Goal: Task Accomplishment & Management: Complete application form

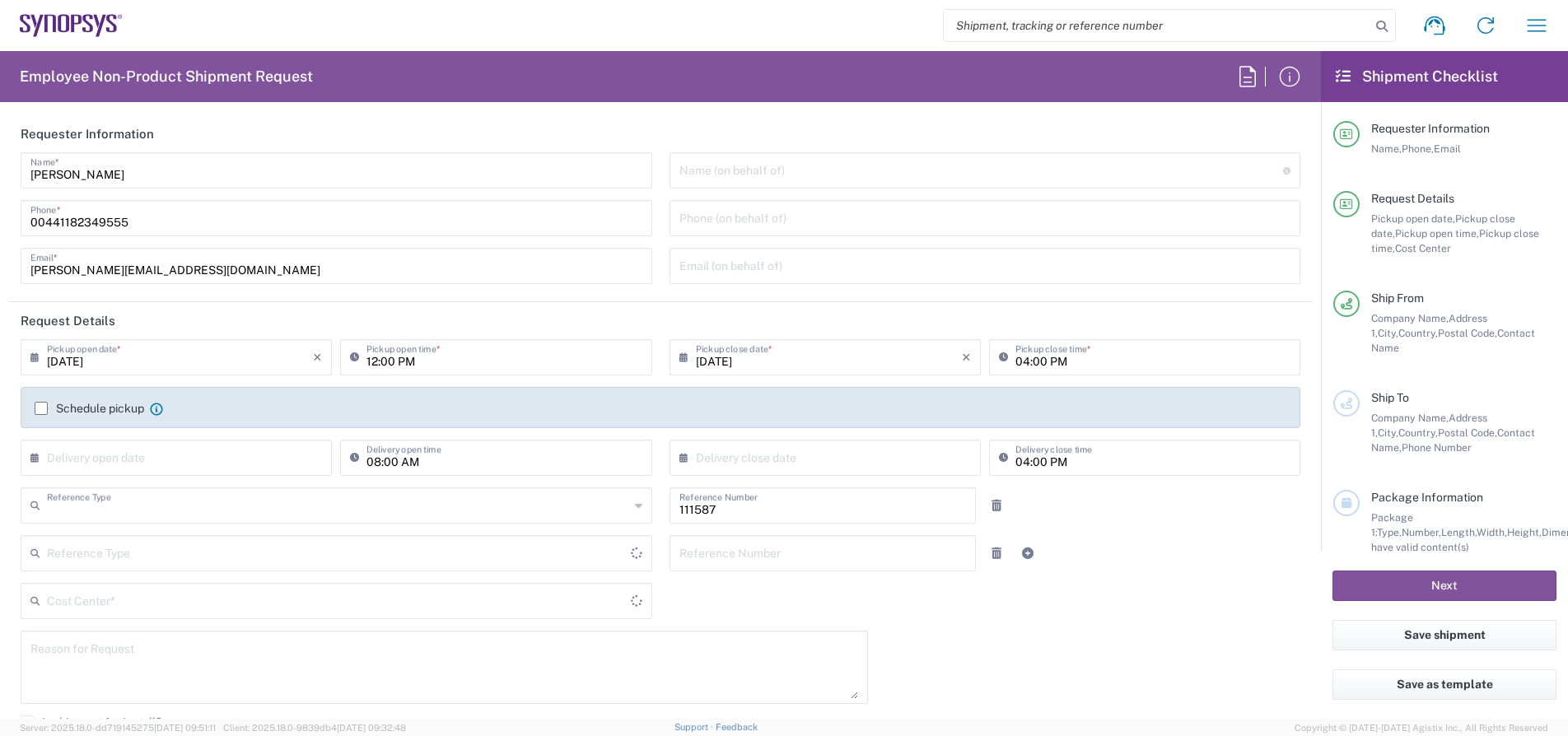
type input "Department"
type input "Delivered at Place"
type input "GB02, CIO, IT, ESS18 111587"
type input "[GEOGRAPHIC_DATA]"
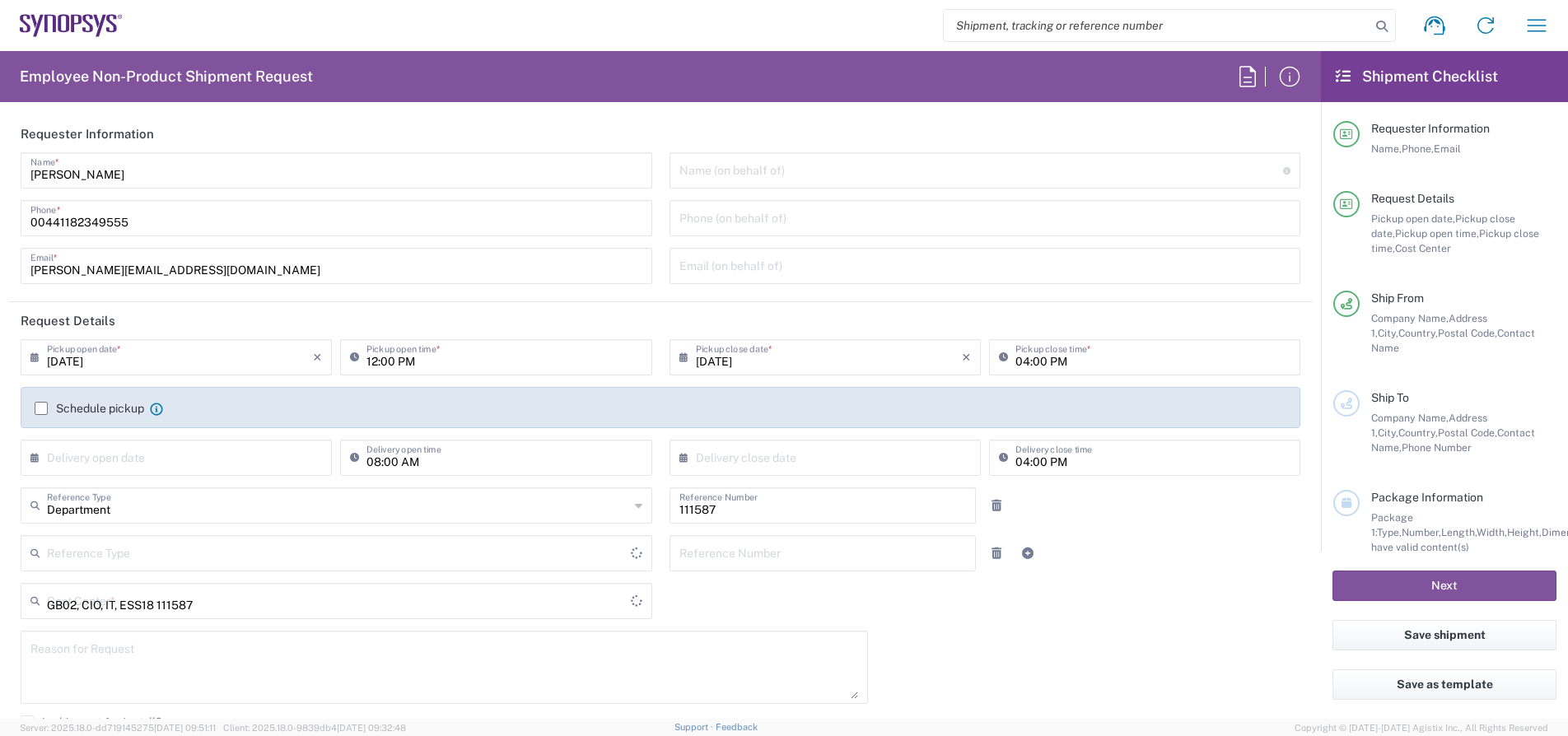
type input "[GEOGRAPHIC_DATA]"
click at [119, 412] on label "Schedule pickup" at bounding box center [89, 409] width 110 height 13
click at [41, 409] on input "Schedule pickup" at bounding box center [41, 409] width 0 height 0
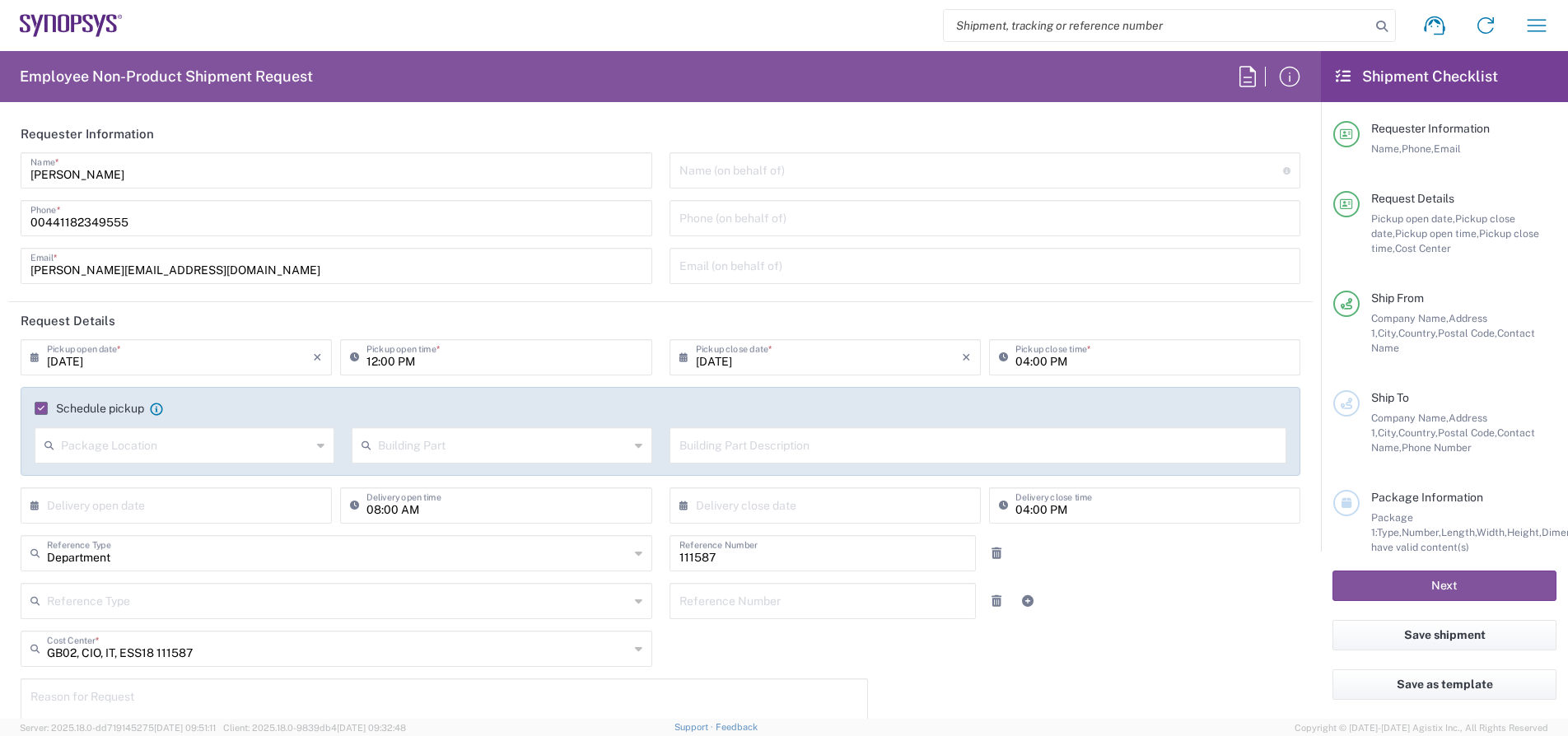
type input "Theale GB33"
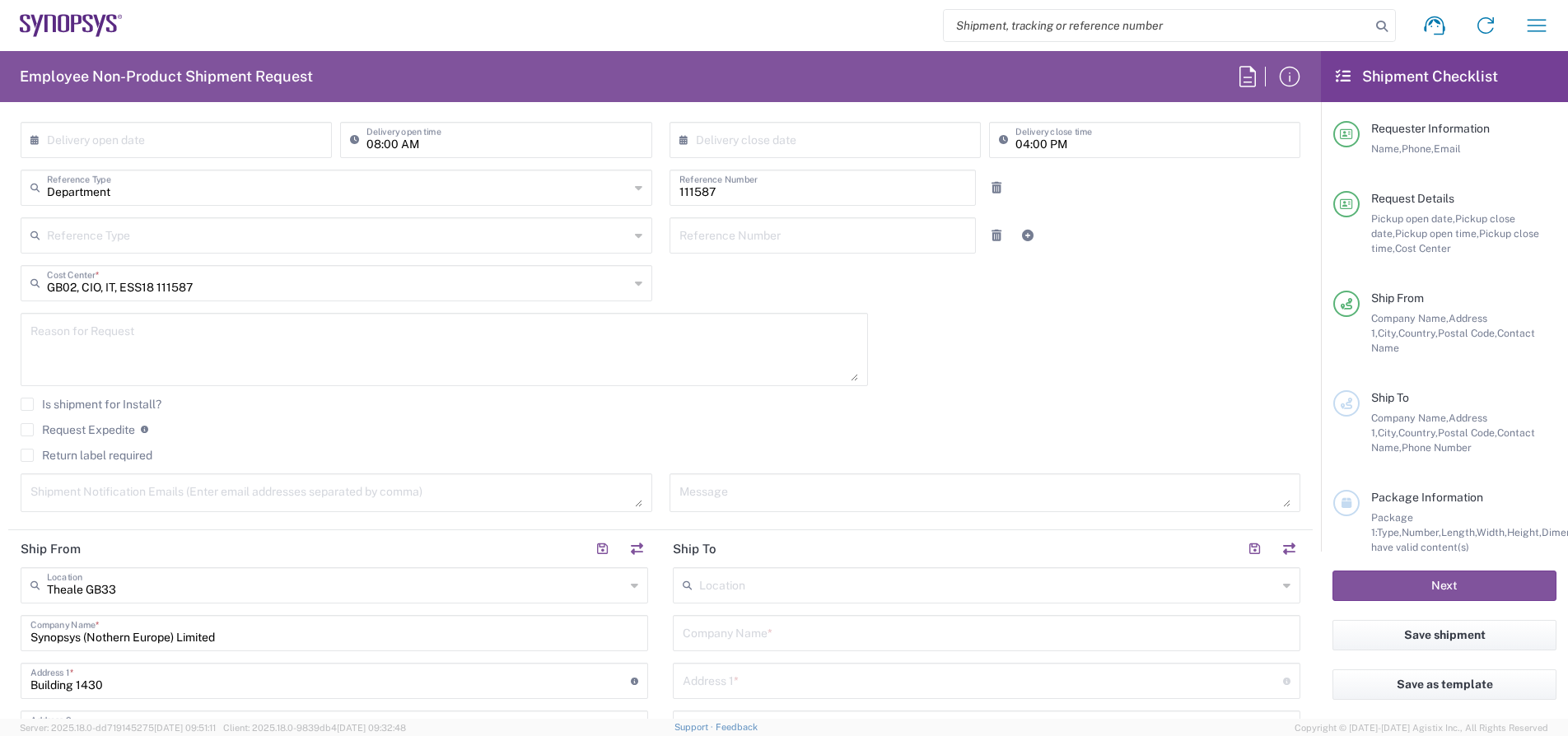
scroll to position [724, 0]
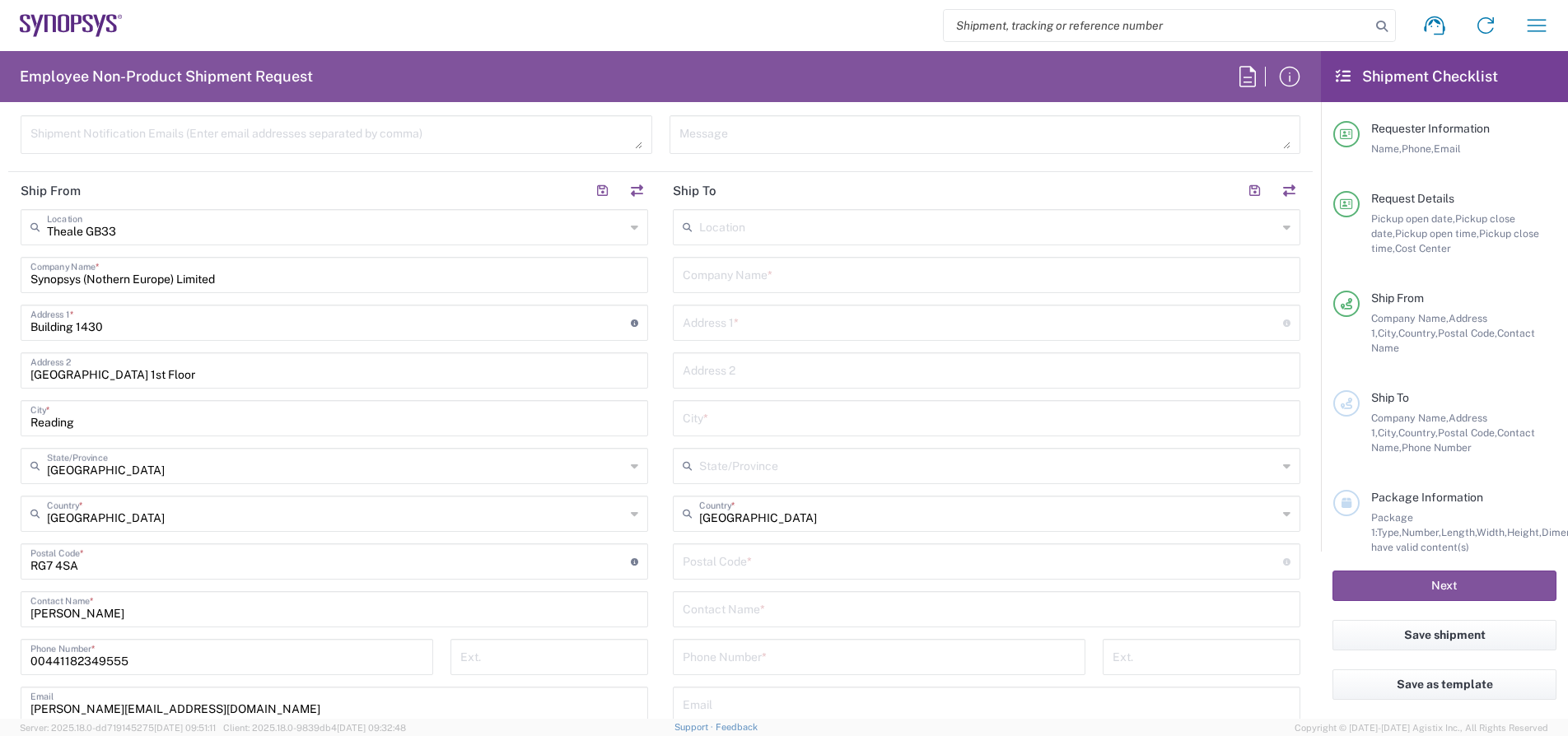
click at [720, 231] on input "text" at bounding box center [987, 226] width 578 height 29
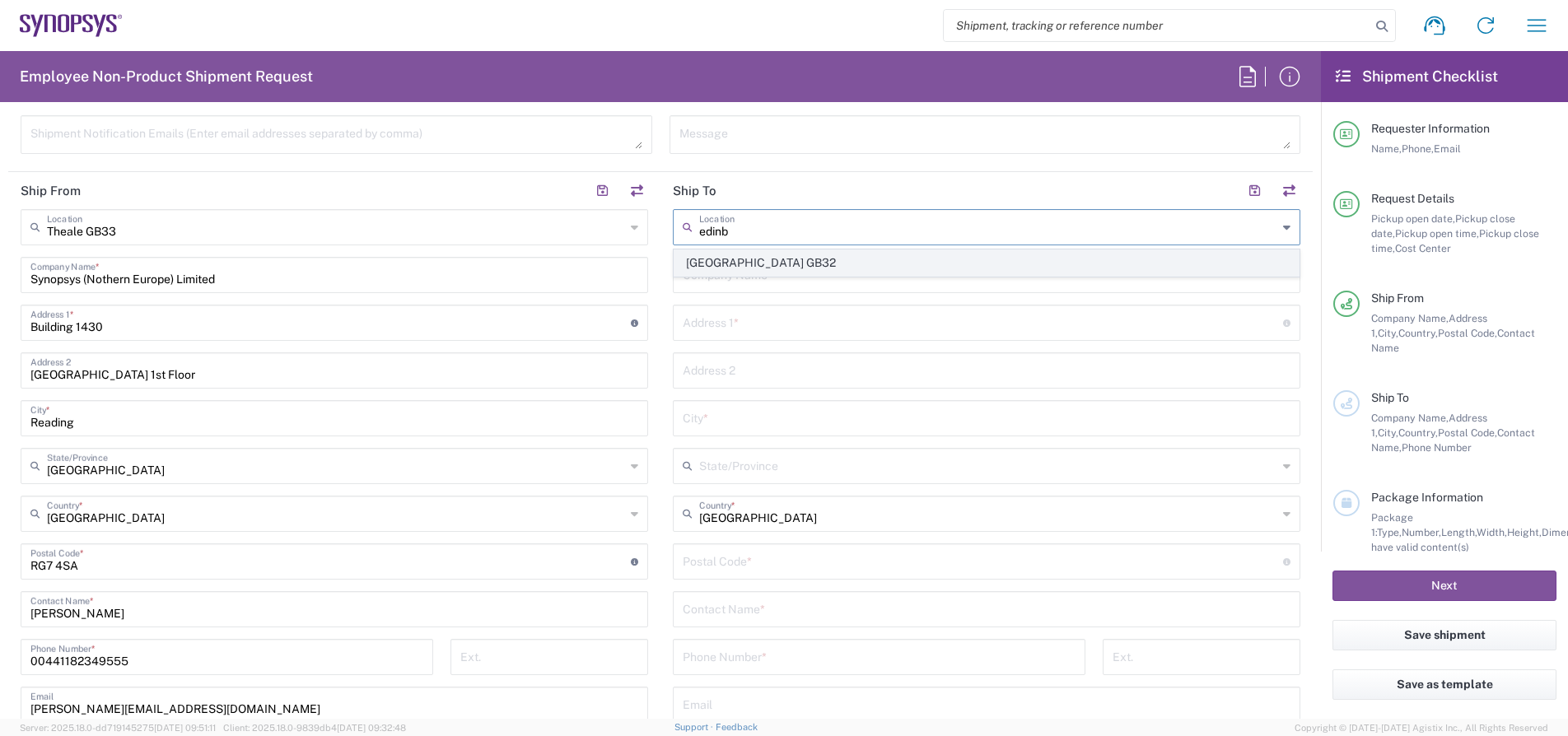
click at [732, 274] on span "[GEOGRAPHIC_DATA] GB32" at bounding box center [985, 264] width 624 height 26
type input "[GEOGRAPHIC_DATA] GB32"
type input "Synopsys (Nothern Europe) Limited c/o WeWork"
type input "[STREET_ADDRESS][PERSON_NAME]"
type input "[GEOGRAPHIC_DATA]"
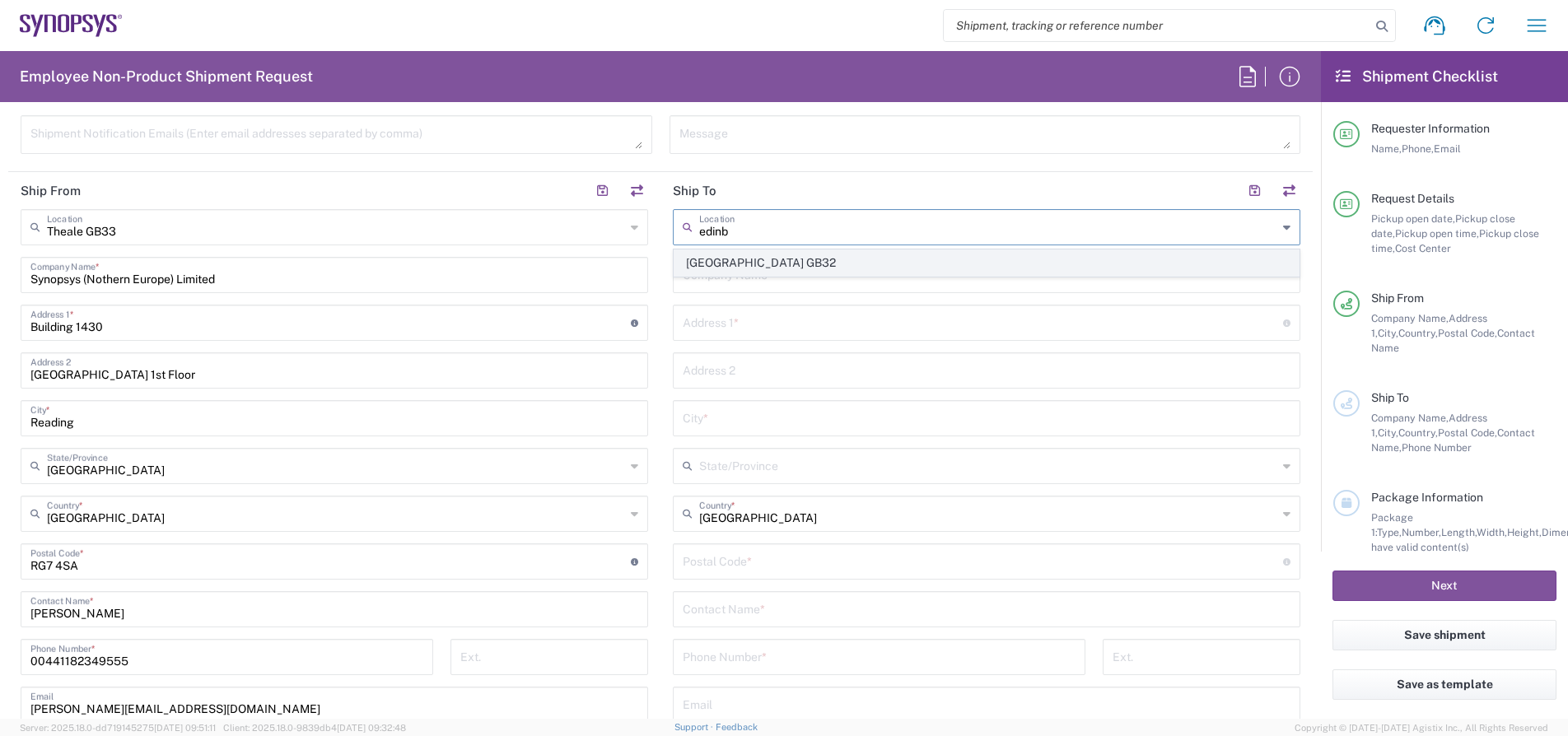
type input "EH2 3BU"
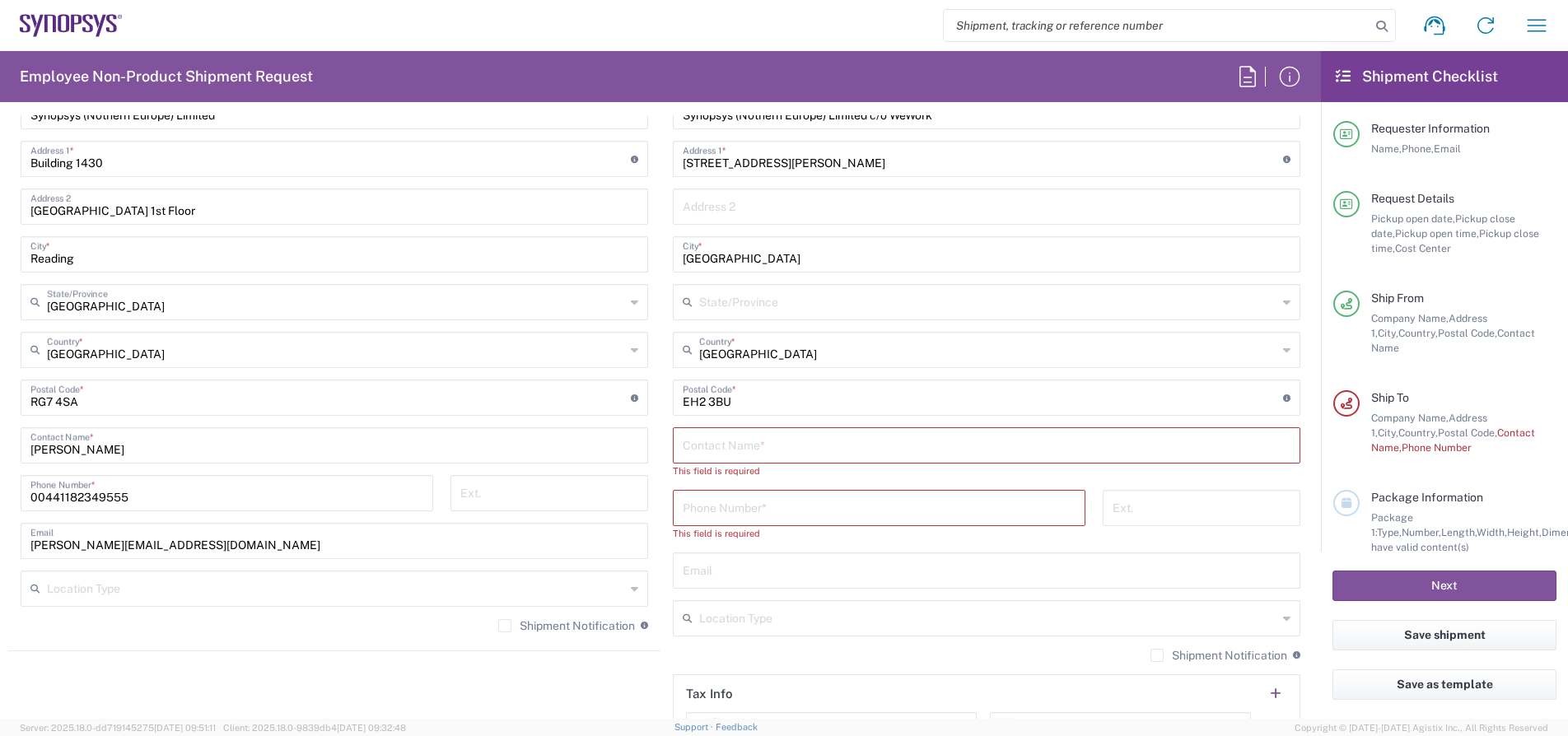
scroll to position [894, 0]
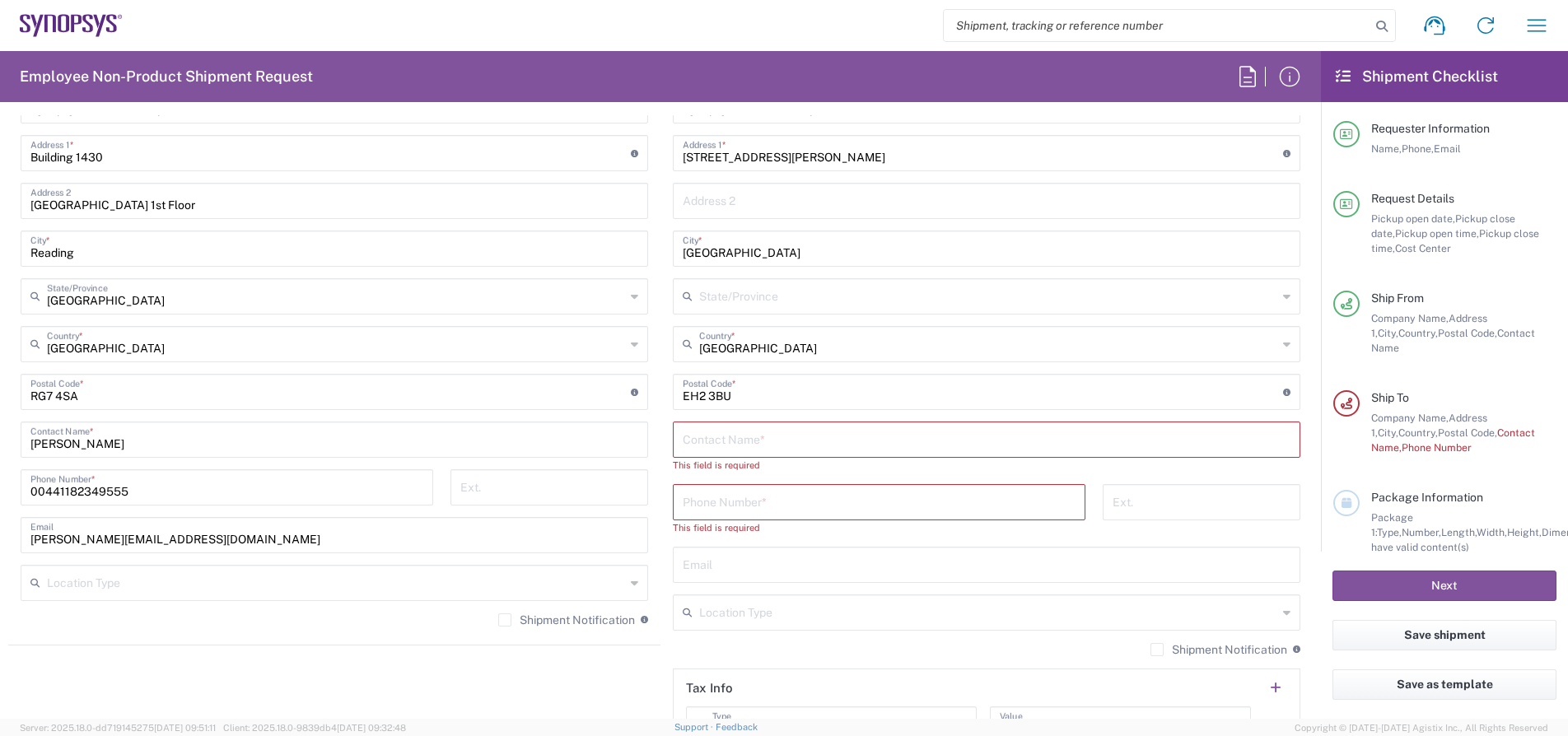
click at [706, 451] on input "text" at bounding box center [985, 438] width 607 height 29
paste input "[PERSON_NAME]"
type input "[PERSON_NAME]"
click at [786, 479] on input "tel" at bounding box center [878, 486] width 393 height 29
paste input "[EMAIL_ADDRESS][DOMAIN_NAME]"
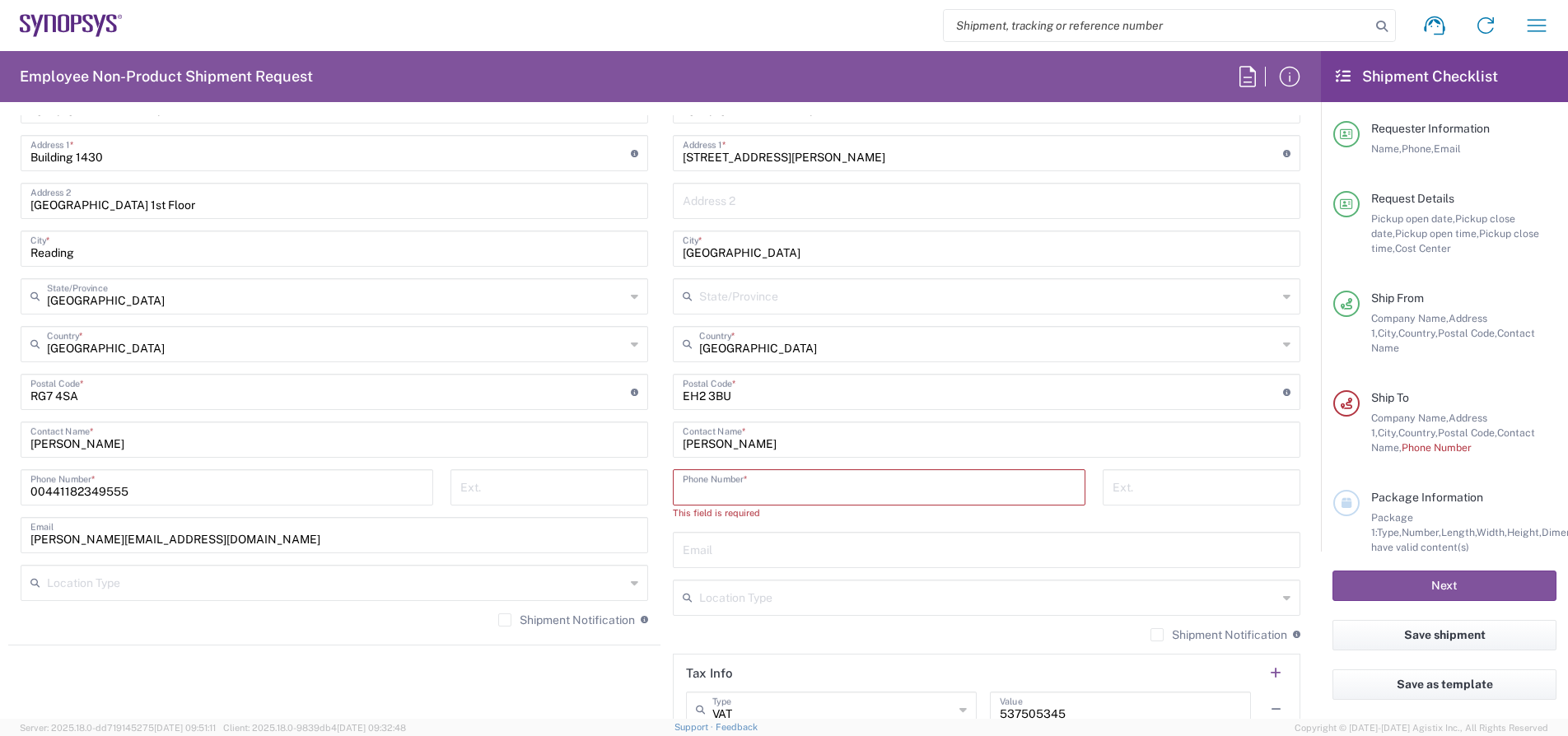
type input "[EMAIL_ADDRESS][DOMAIN_NAME]"
click at [713, 556] on input "text" at bounding box center [985, 549] width 607 height 29
paste input "[EMAIL_ADDRESS][DOMAIN_NAME]"
type input "[EMAIL_ADDRESS][DOMAIN_NAME]"
drag, startPoint x: 292, startPoint y: 491, endPoint x: -211, endPoint y: 481, distance: 503.1
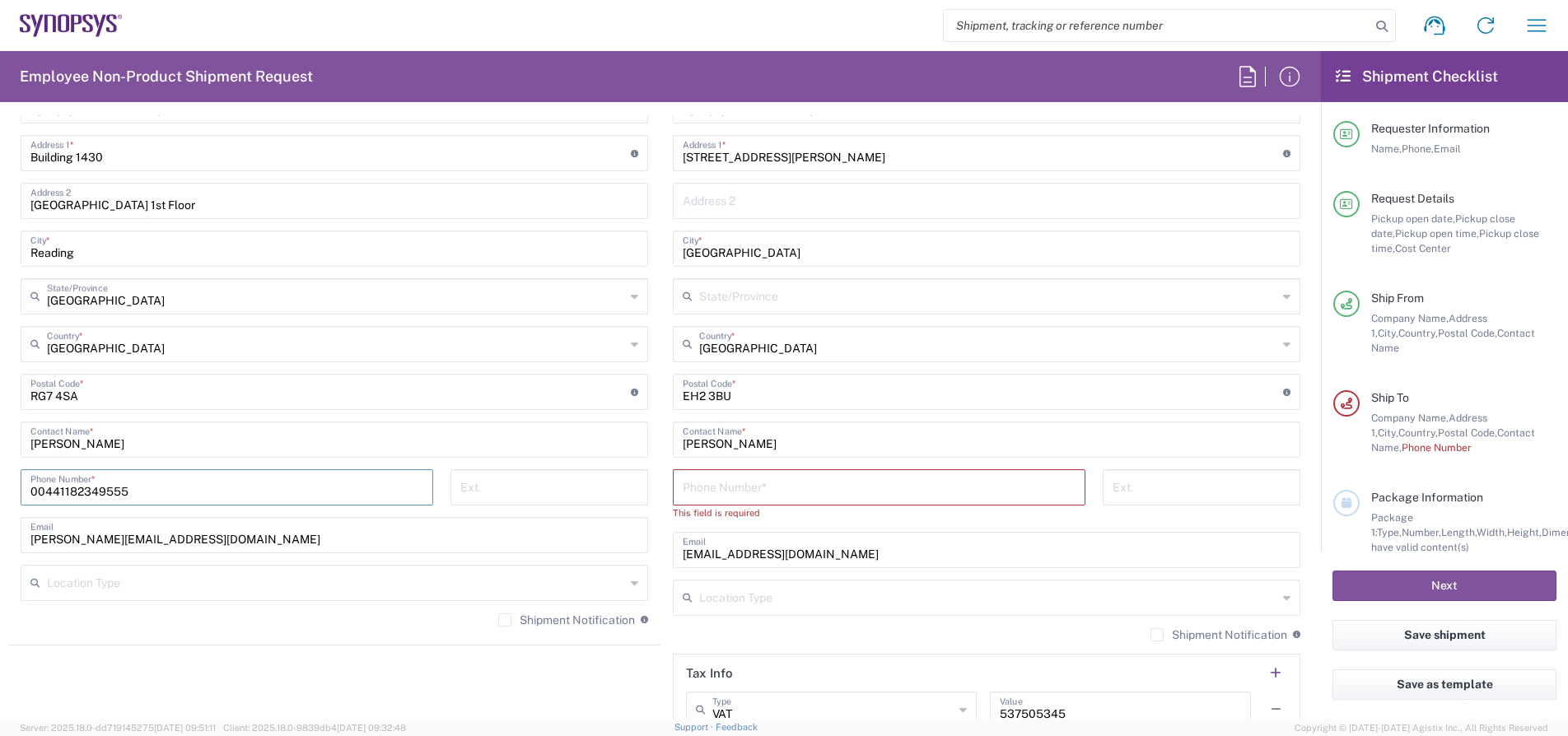
click at [0, 481] on html "Shipment request Shipment tracking Employee non-product shipment request My shi…" at bounding box center [784, 368] width 1568 height 736
click at [893, 496] on input "tel" at bounding box center [878, 486] width 393 height 29
paste input "00441182349555"
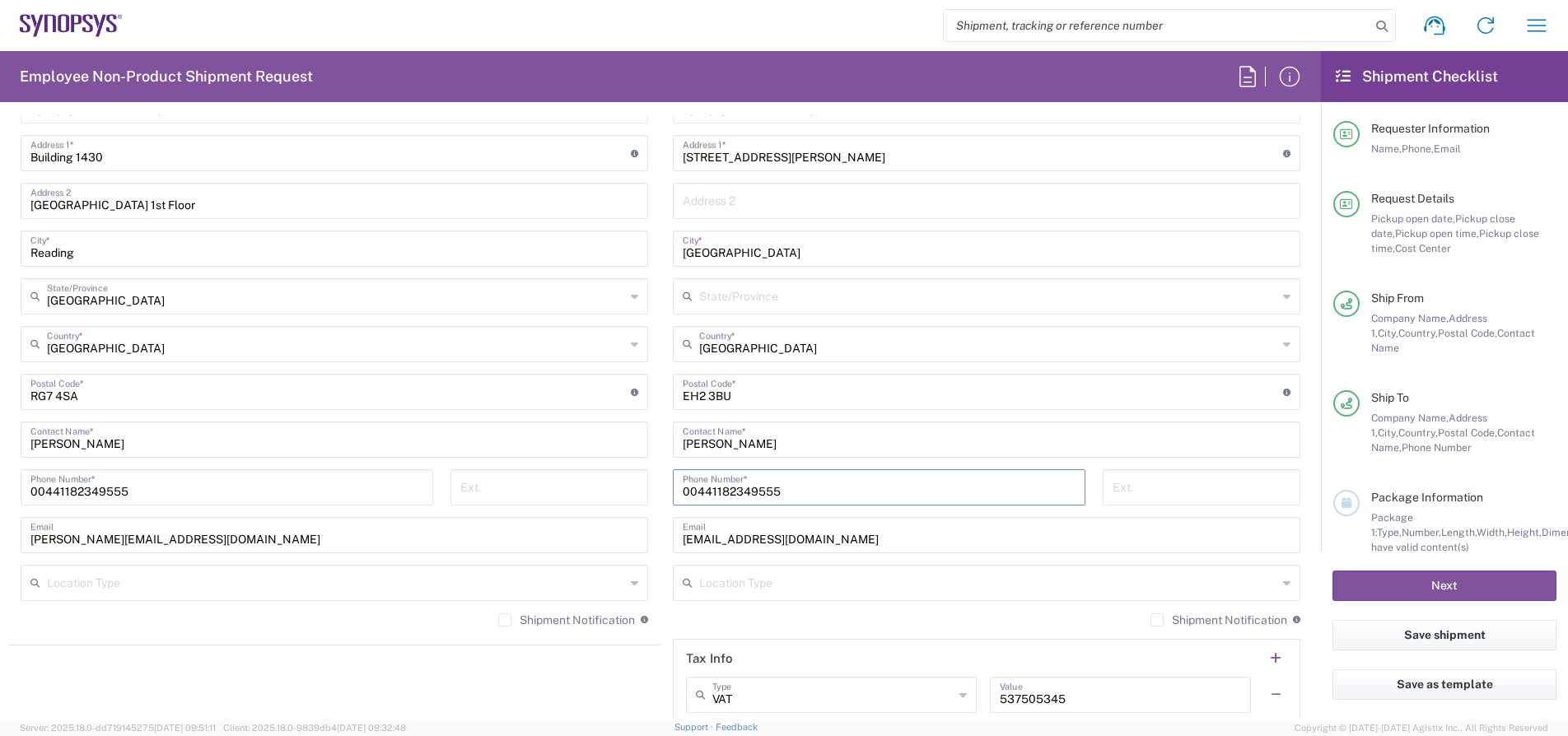
type input "00441182349555"
click at [668, 440] on main "[GEOGRAPHIC_DATA] [GEOGRAPHIC_DATA] Location [GEOGRAPHIC_DATA] [GEOGRAPHIC_DATA…" at bounding box center [985, 410] width 652 height 740
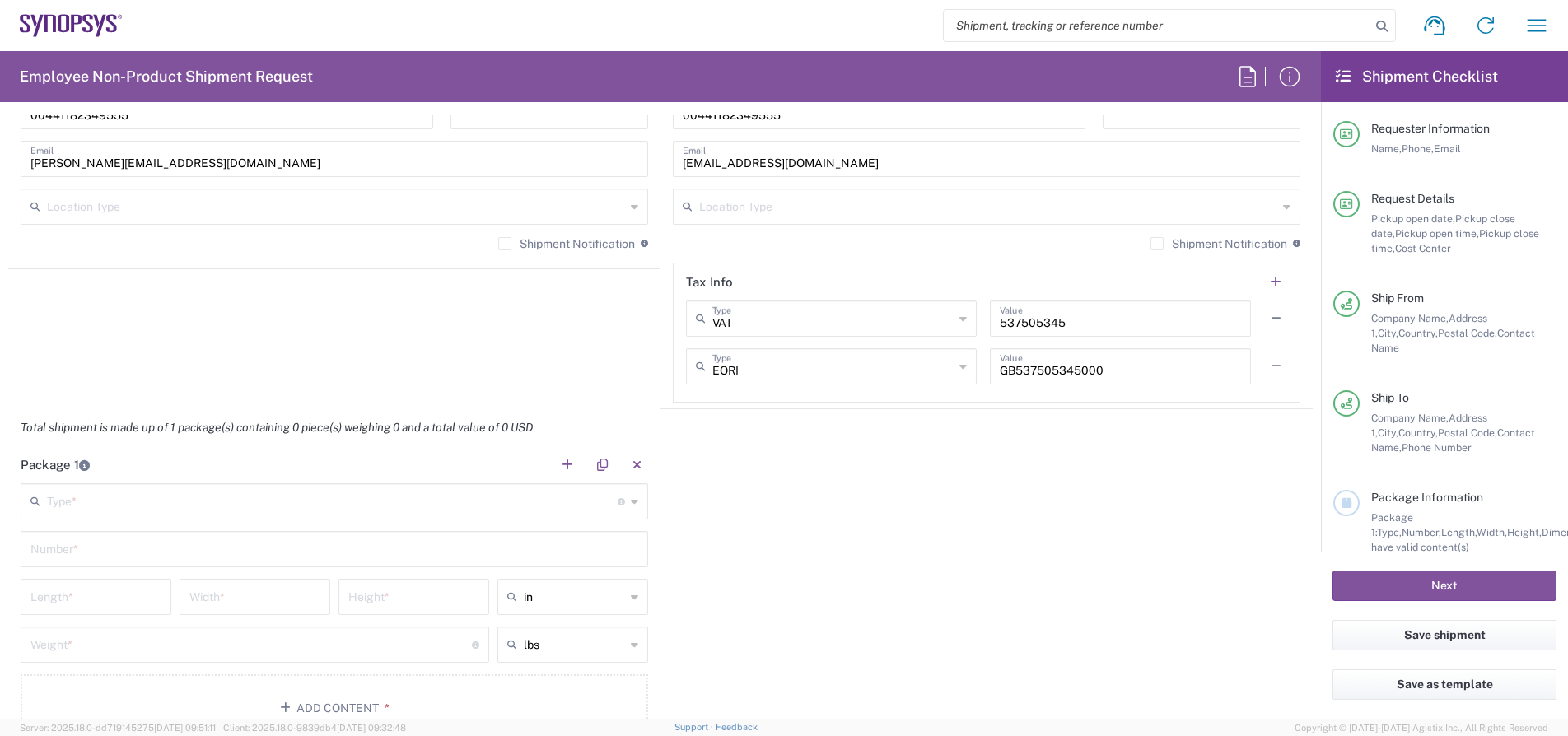
scroll to position [1271, 0]
click at [302, 493] on input "text" at bounding box center [332, 499] width 571 height 29
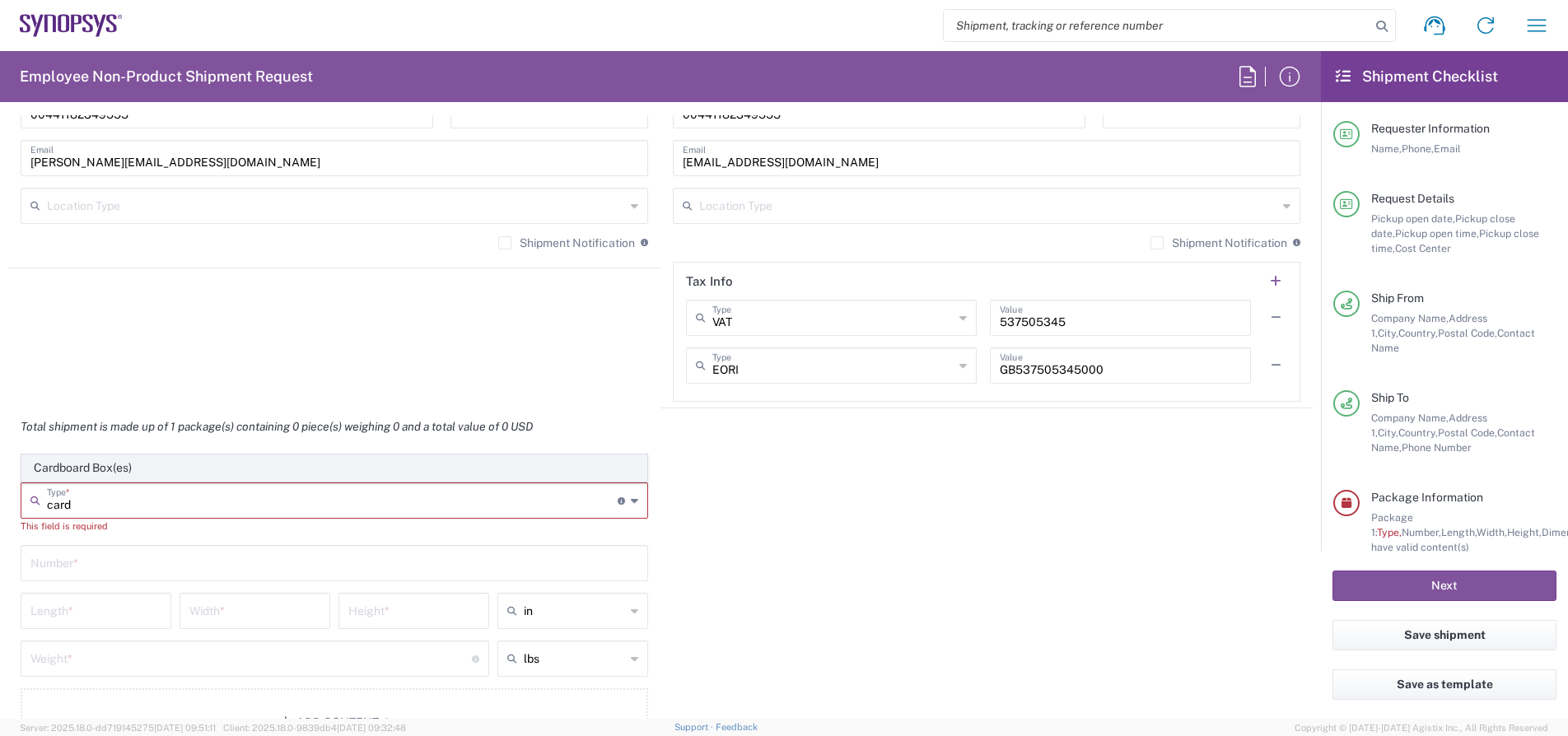
click at [101, 470] on span "Cardboard Box(es)" at bounding box center [334, 469] width 624 height 26
type input "Cardboard Box(es)"
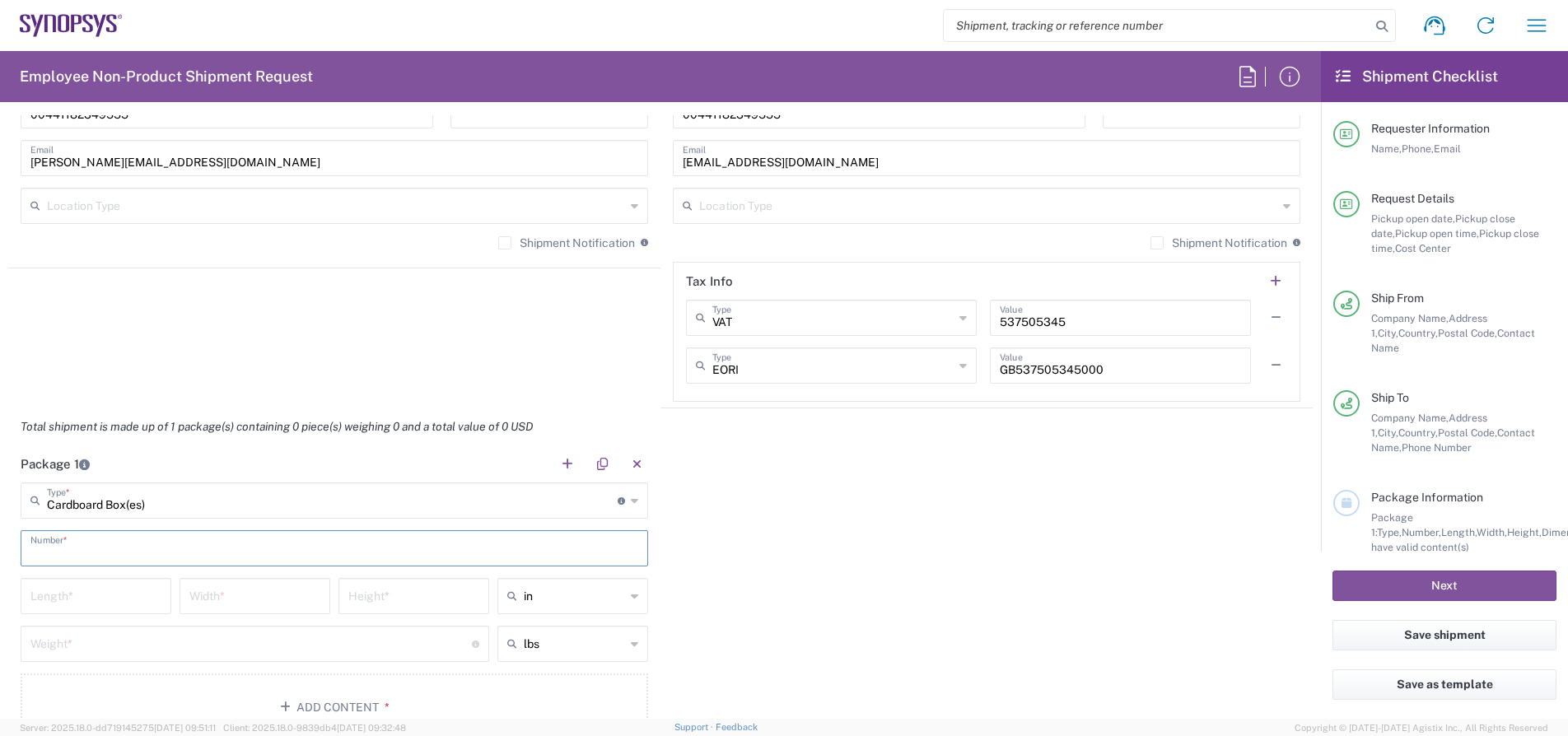
click at [94, 559] on input "text" at bounding box center [334, 547] width 607 height 29
type input "1"
click at [623, 604] on input "text" at bounding box center [574, 596] width 101 height 27
click at [543, 647] on span "cm" at bounding box center [572, 659] width 147 height 26
type input "cm"
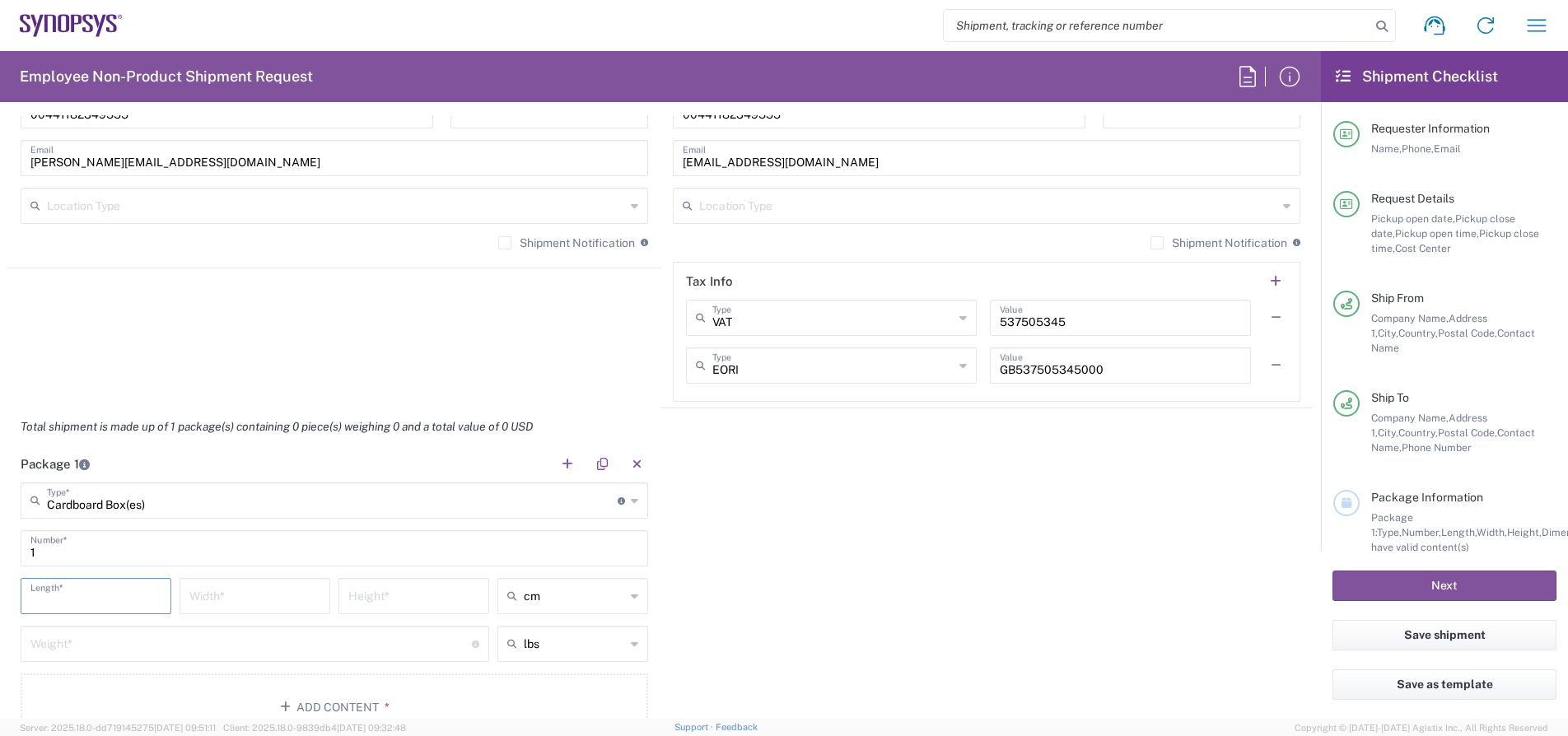
click at [79, 599] on input "number" at bounding box center [96, 595] width 131 height 29
type input "5"
click at [225, 591] on input "number" at bounding box center [254, 595] width 131 height 29
type input "25"
type input "48"
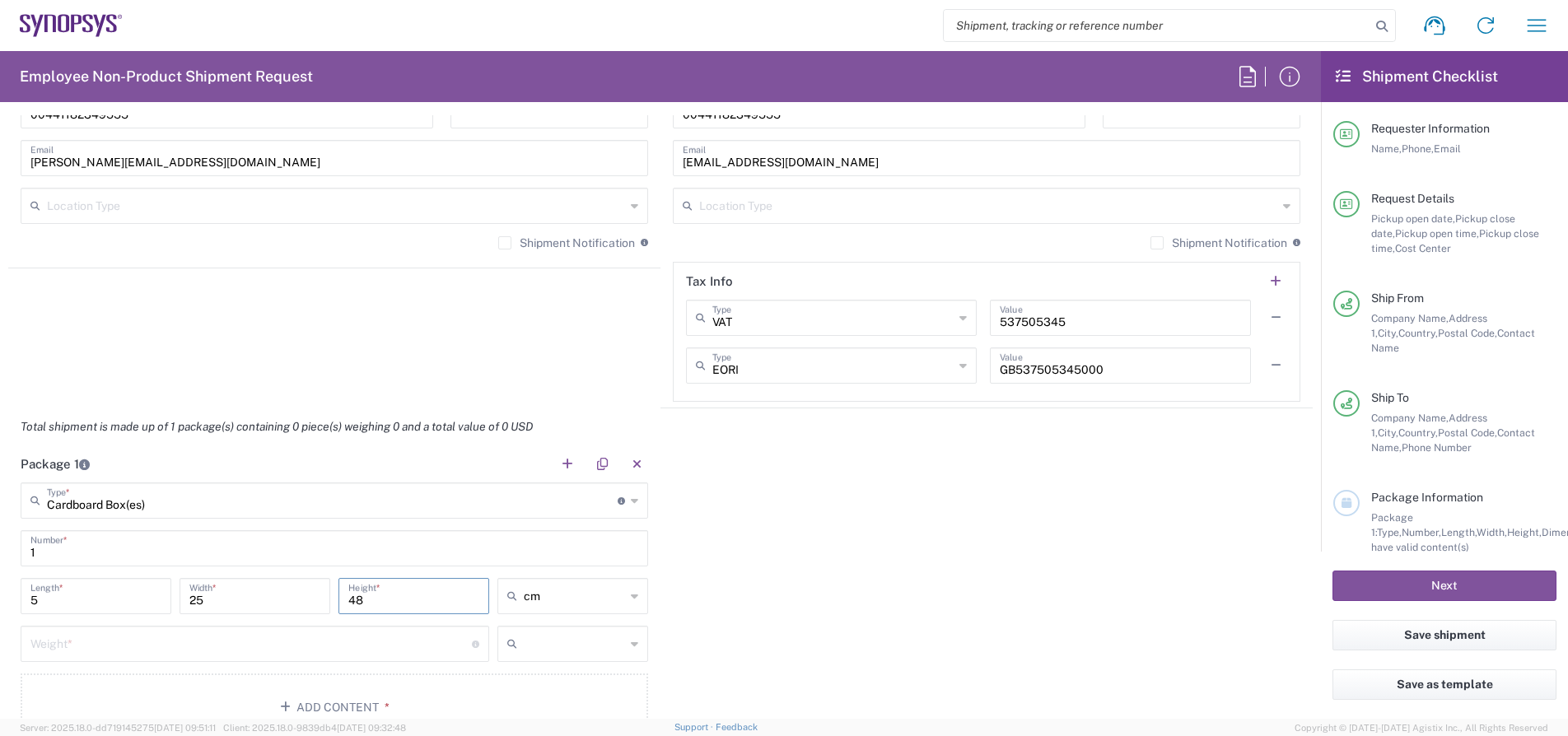
click at [578, 654] on input "text" at bounding box center [574, 644] width 101 height 27
click at [527, 697] on span "kgs" at bounding box center [572, 707] width 147 height 26
type input "kgs"
click at [399, 654] on input "number" at bounding box center [251, 642] width 442 height 29
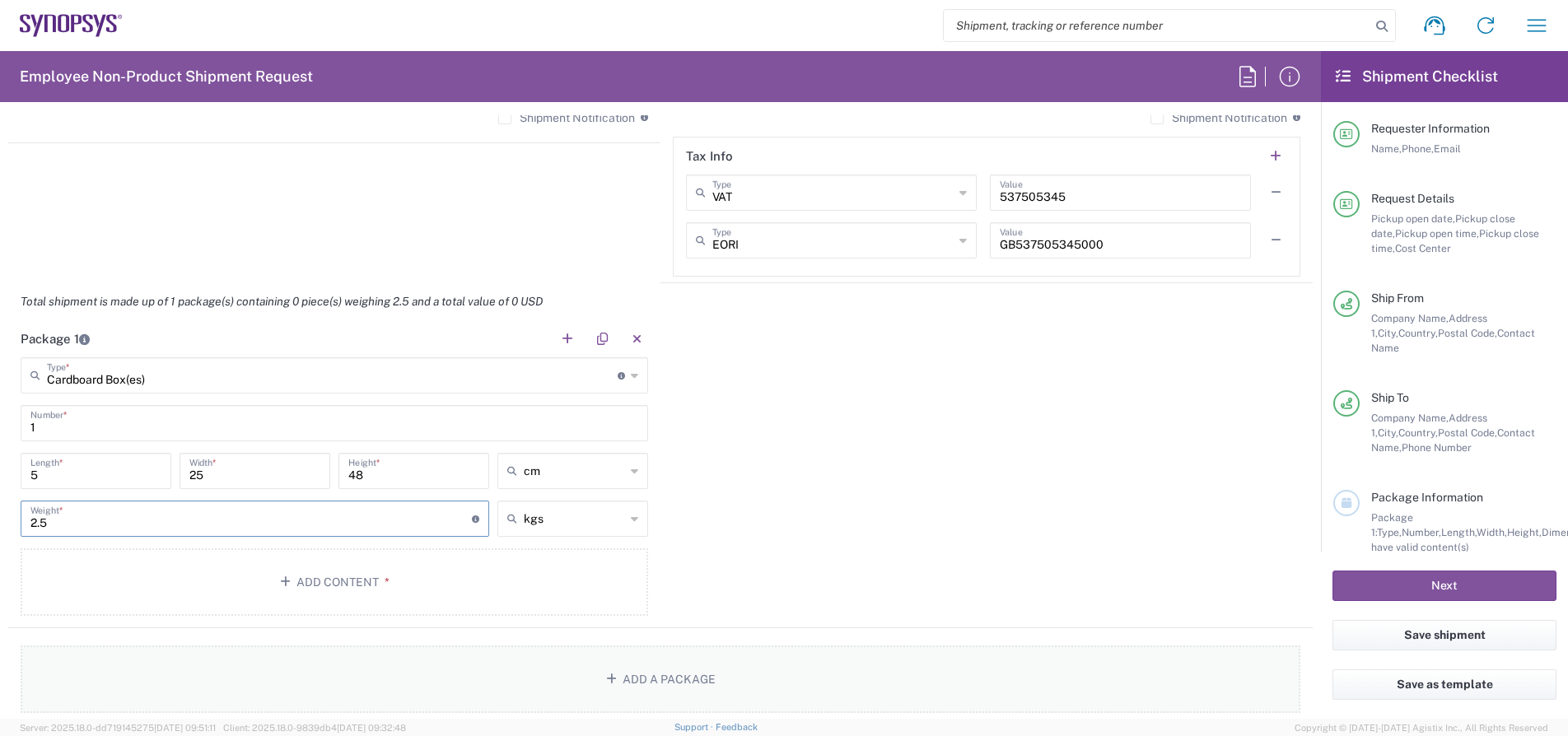
scroll to position [1434, 0]
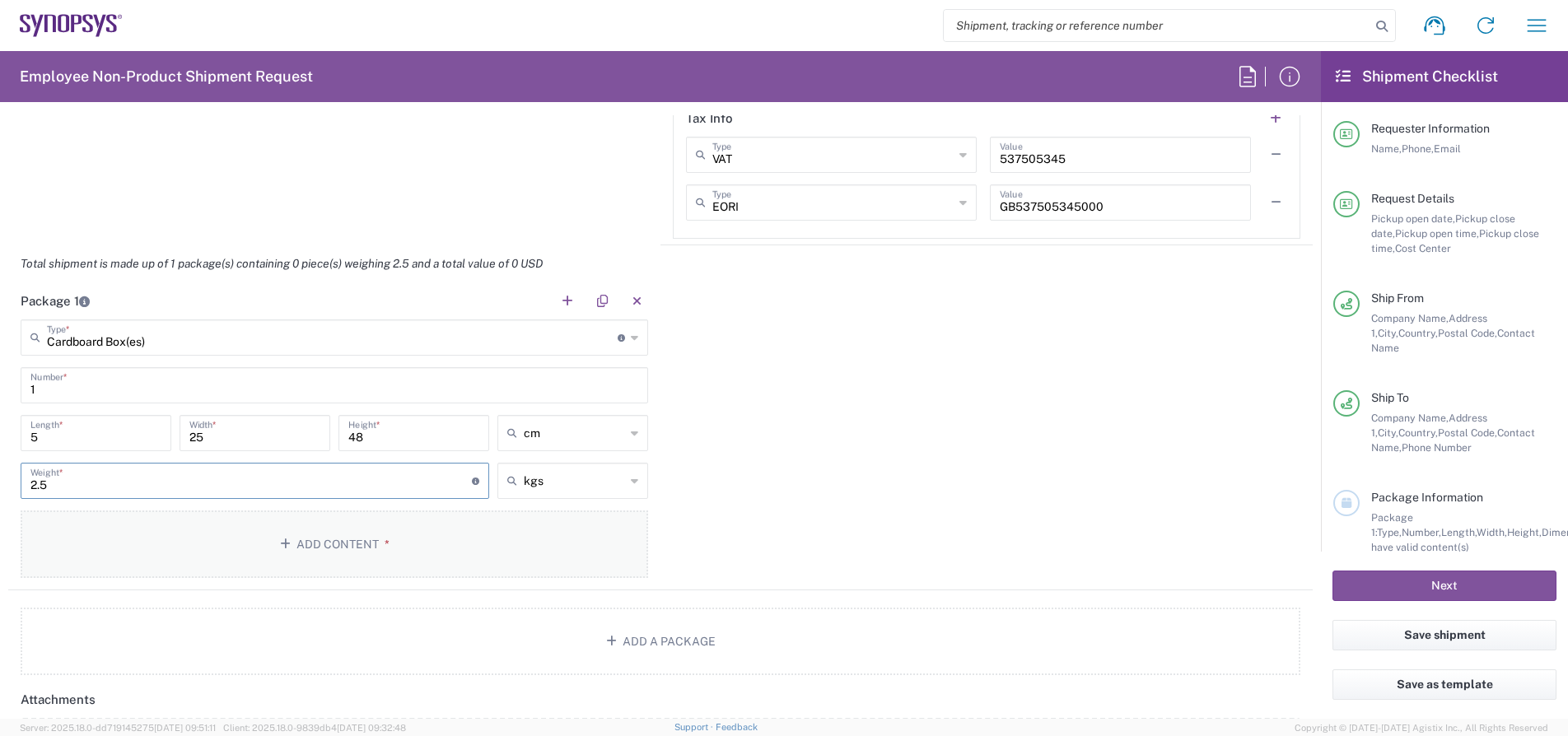
type input "2.5"
click at [446, 549] on button "Add Content *" at bounding box center [334, 544] width 628 height 67
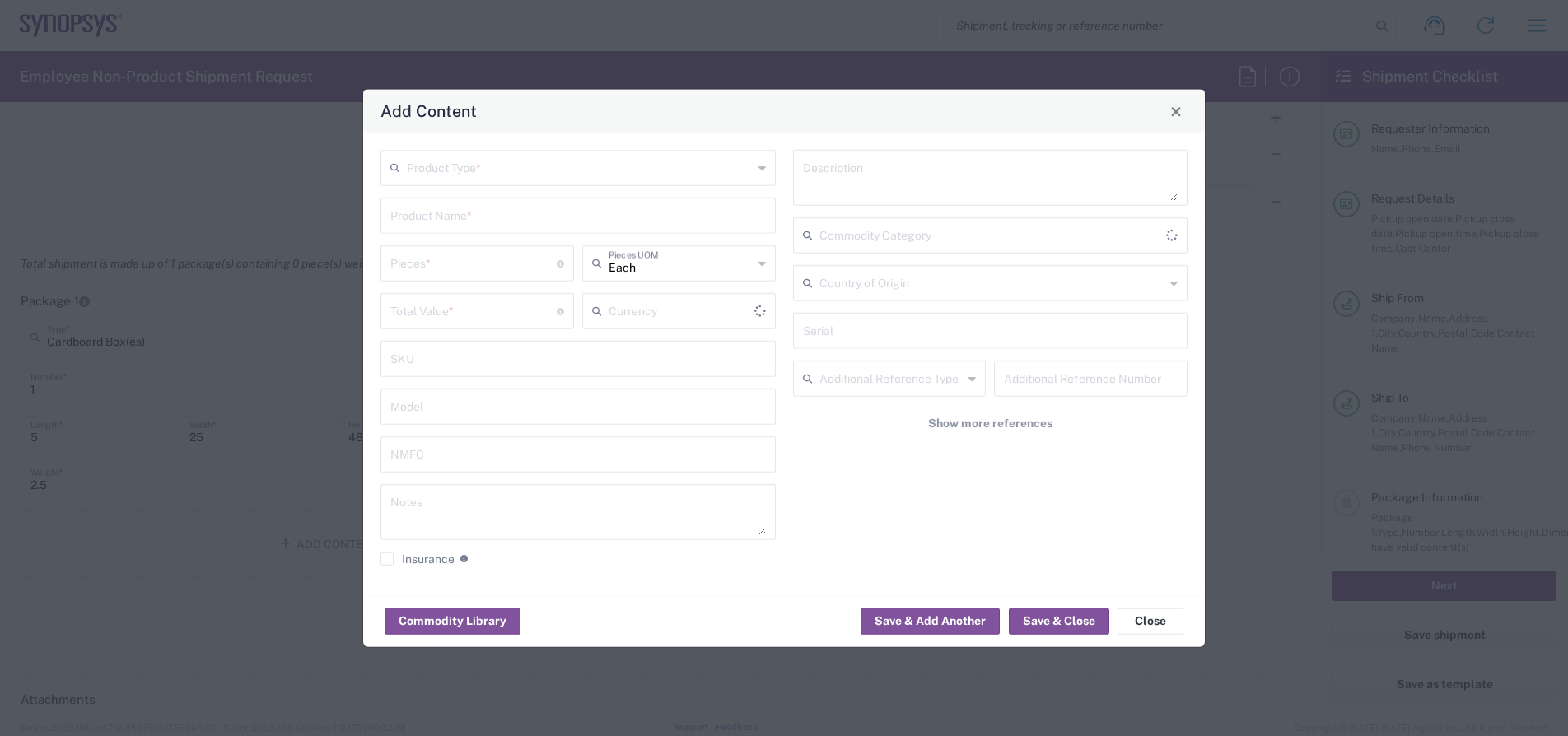
type input "US Dollar"
click at [560, 155] on input "text" at bounding box center [579, 166] width 346 height 29
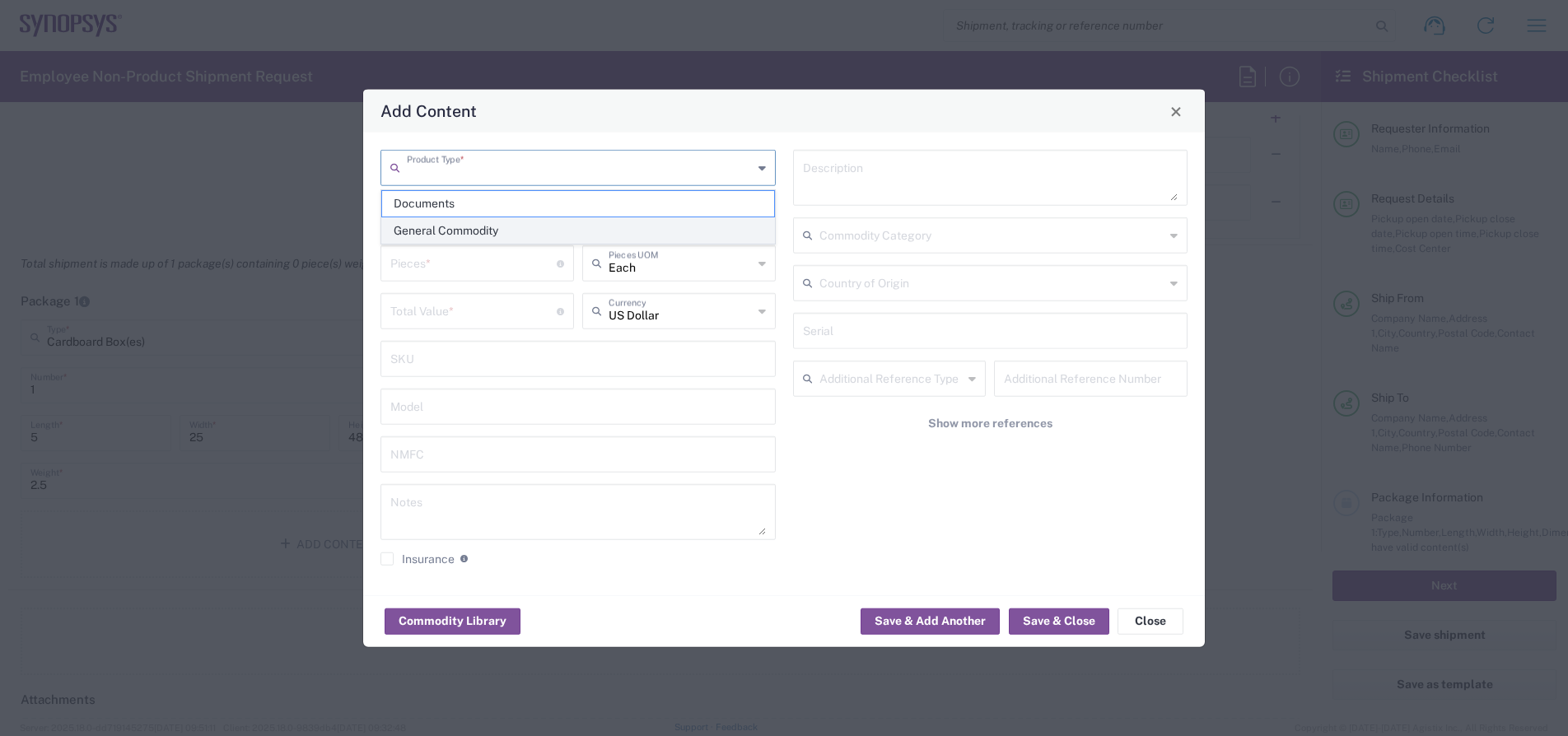
click at [507, 232] on span "General Commodity" at bounding box center [577, 231] width 392 height 26
type input "General Commodity"
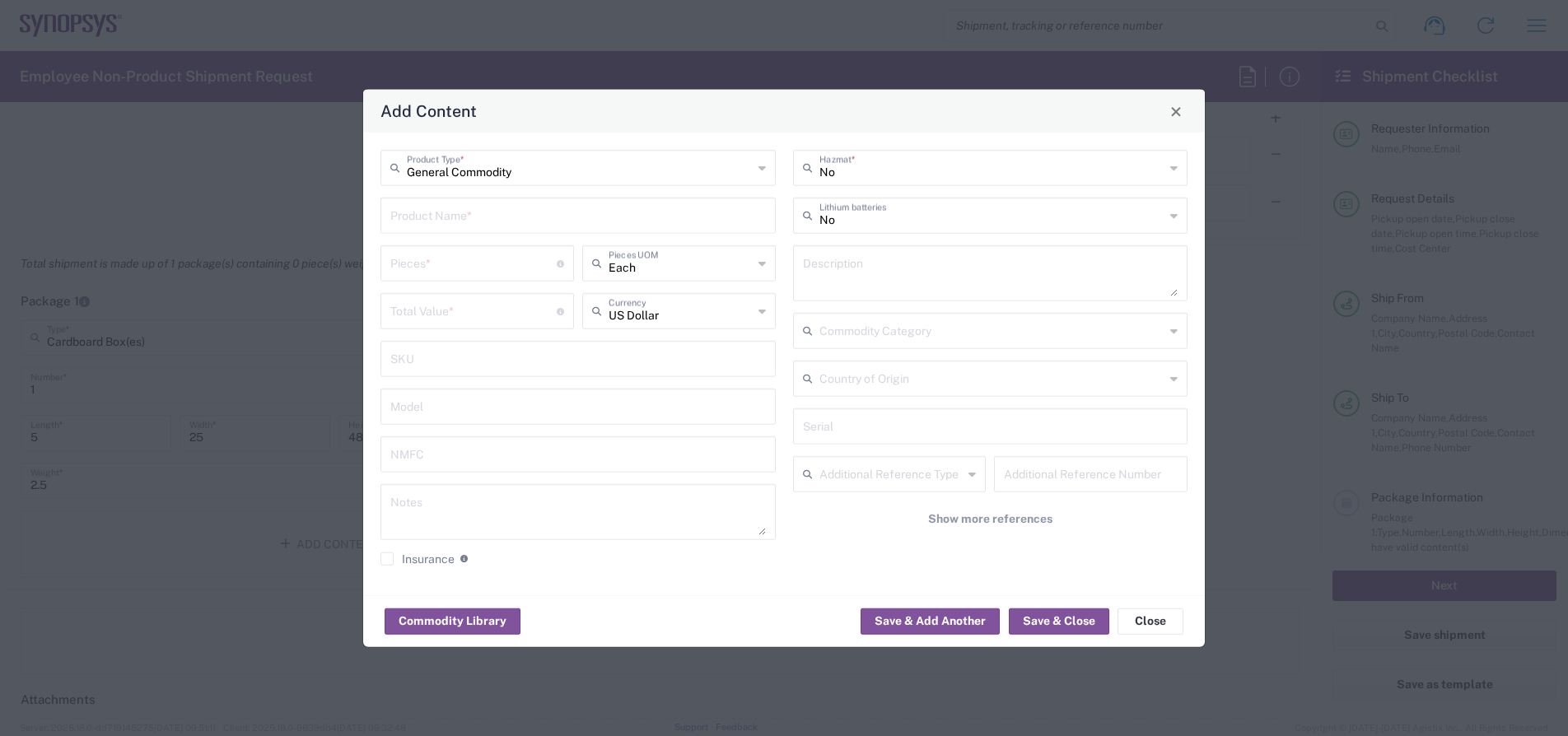
click at [505, 218] on input "text" at bounding box center [577, 214] width 375 height 29
type input "M"
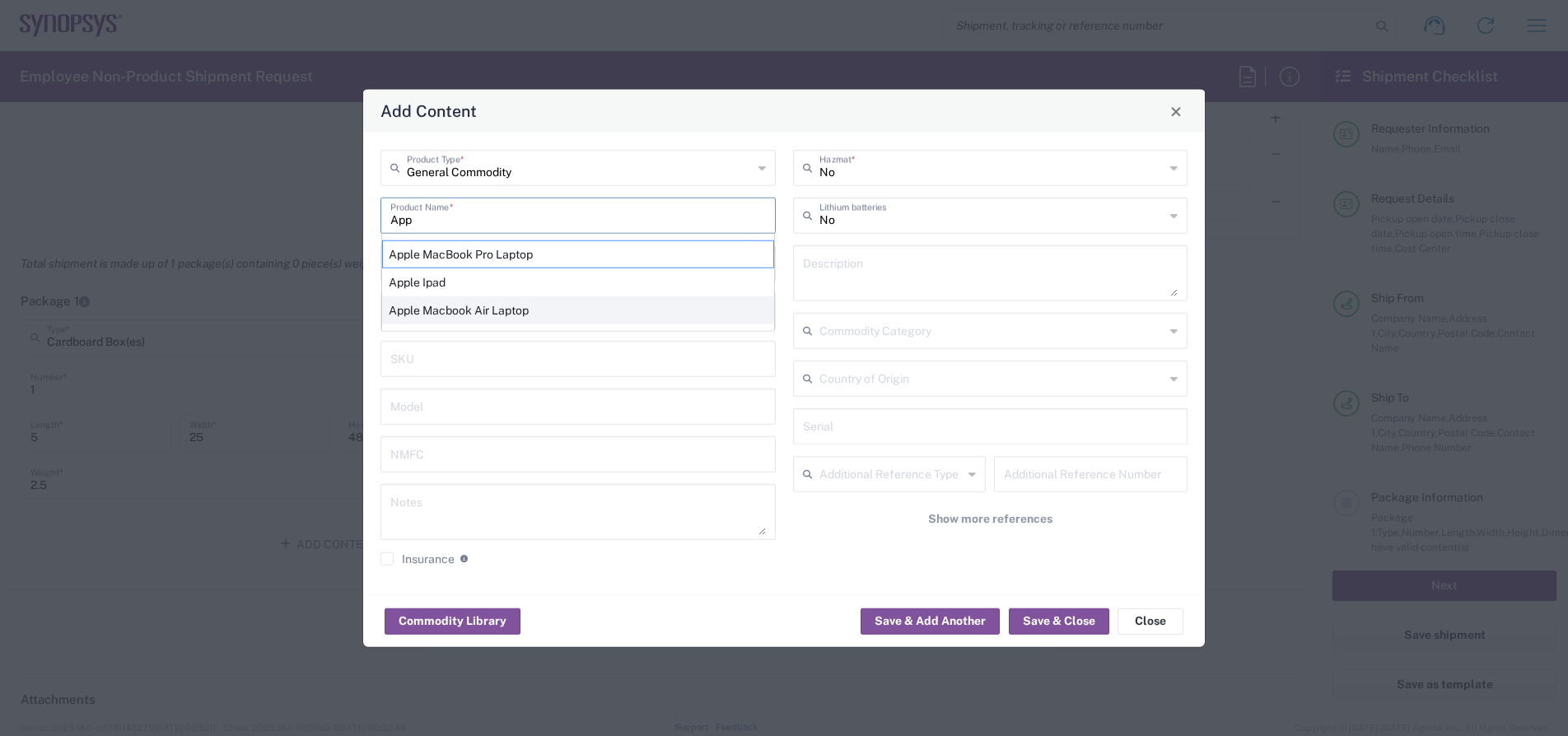
click at [513, 314] on div "Apple Macbook Air Laptop" at bounding box center [577, 311] width 392 height 28
type input "Apple Macbook Air Laptop"
type textarea "Apple Macbook Air Laptop"
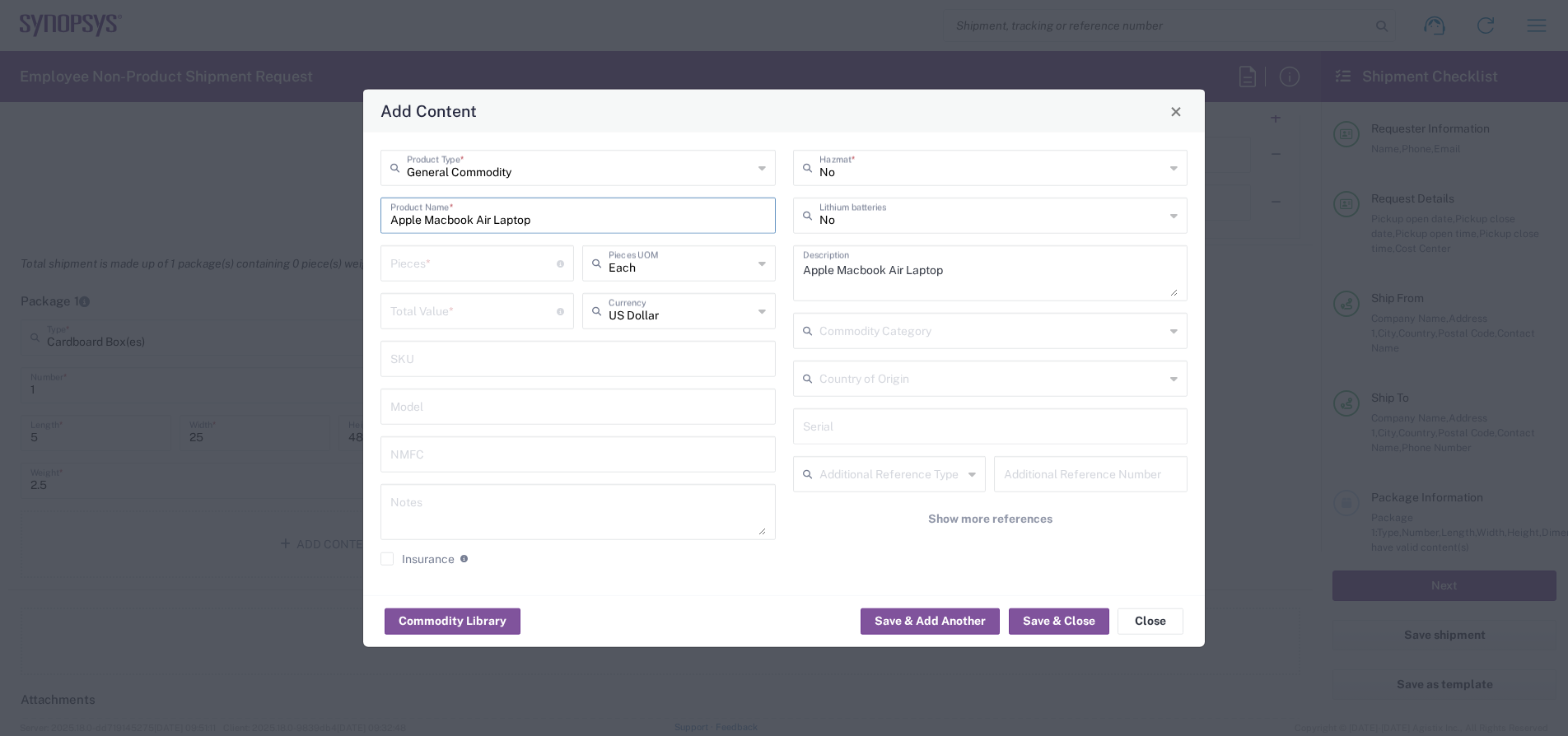
click at [479, 278] on div "Pieces * Number of pieces inside all the packages" at bounding box center [477, 263] width 194 height 36
type input "1"
click at [633, 297] on input "text" at bounding box center [680, 310] width 144 height 29
click at [660, 343] on span "Great British Pound" at bounding box center [678, 348] width 190 height 26
type input "Great British Pound"
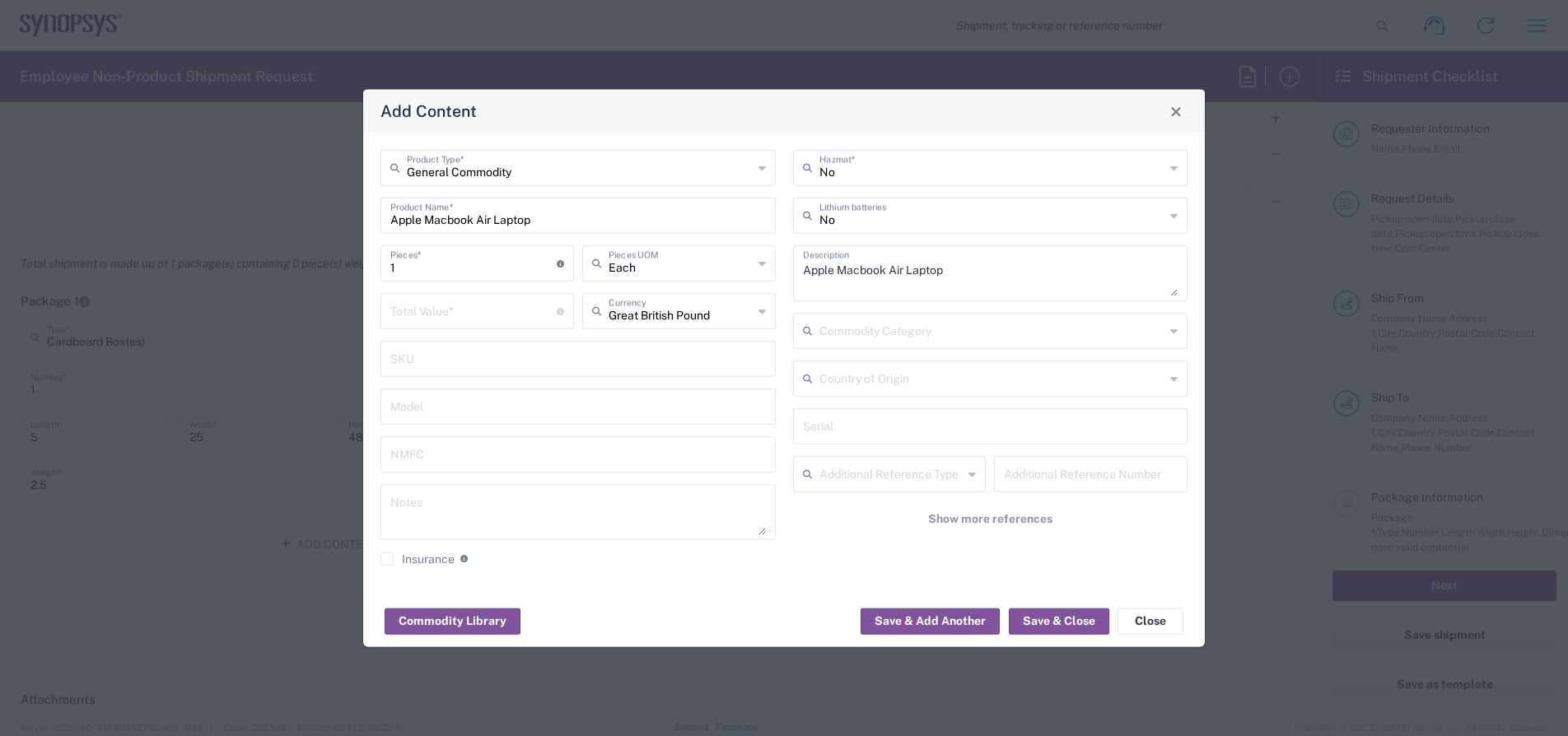
click at [480, 313] on input "number" at bounding box center [473, 310] width 166 height 29
type input "7"
click at [466, 315] on input "number" at bounding box center [473, 310] width 166 height 29
type input "9"
type input "1000"
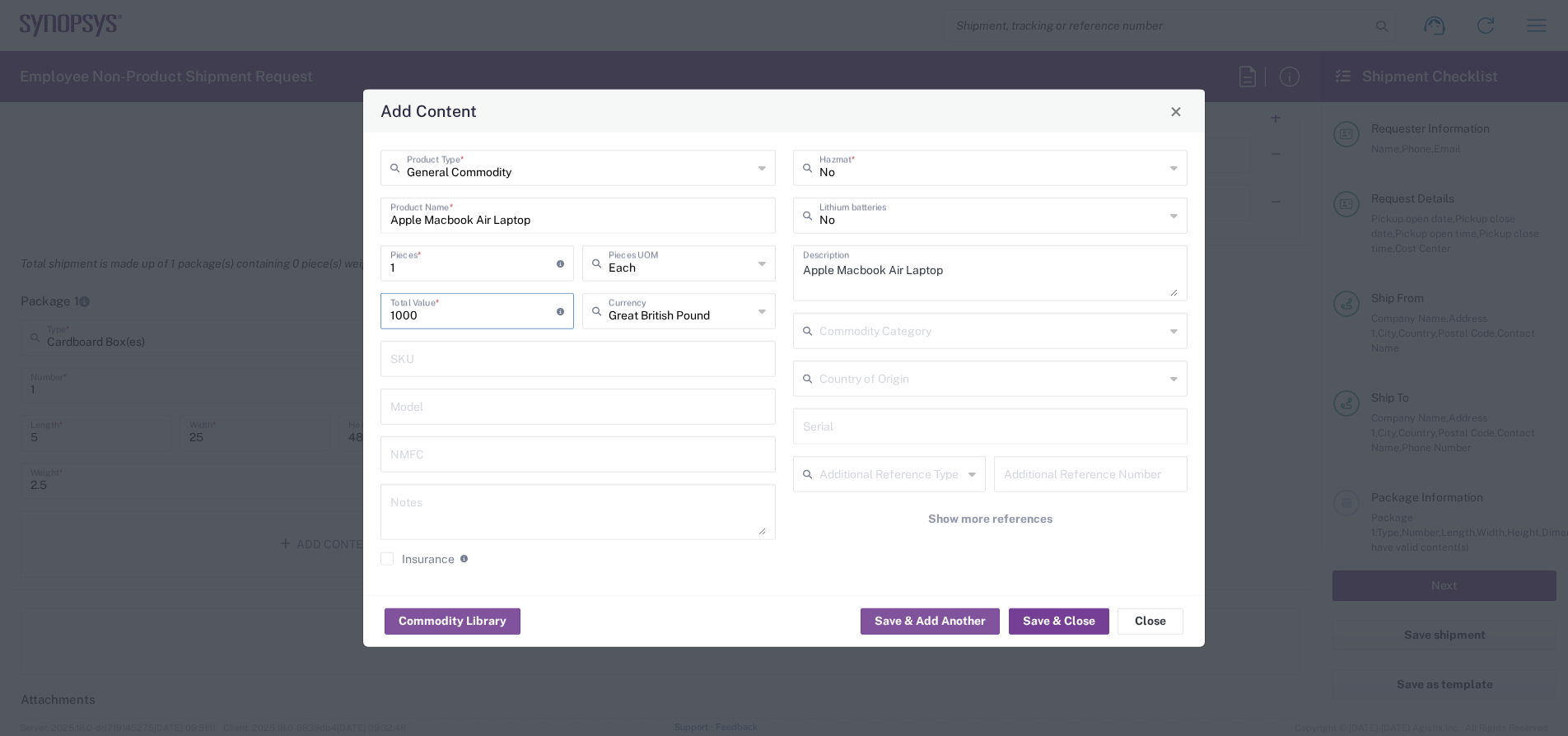
click at [1026, 619] on button "Save & Close" at bounding box center [1058, 621] width 100 height 27
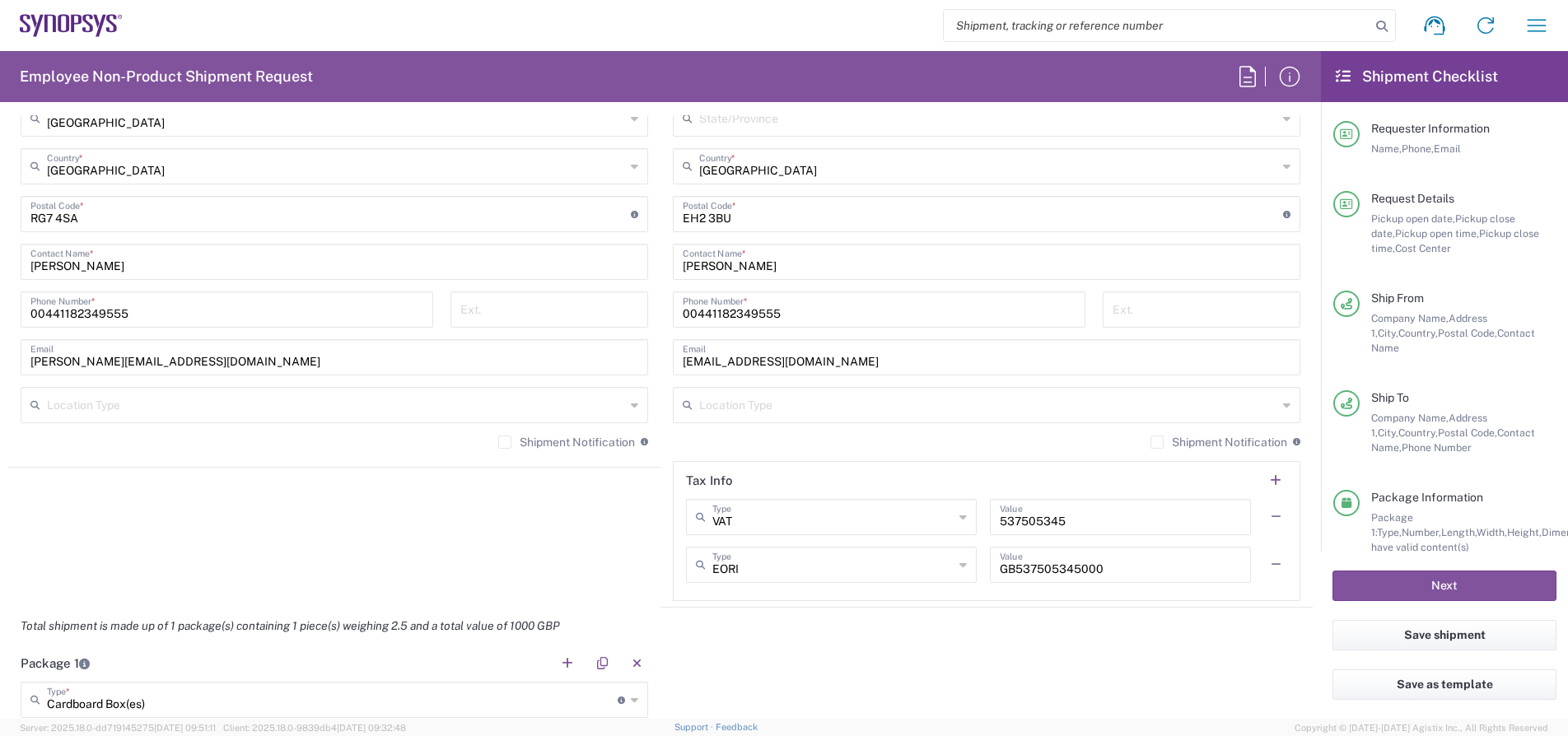
scroll to position [1442, 0]
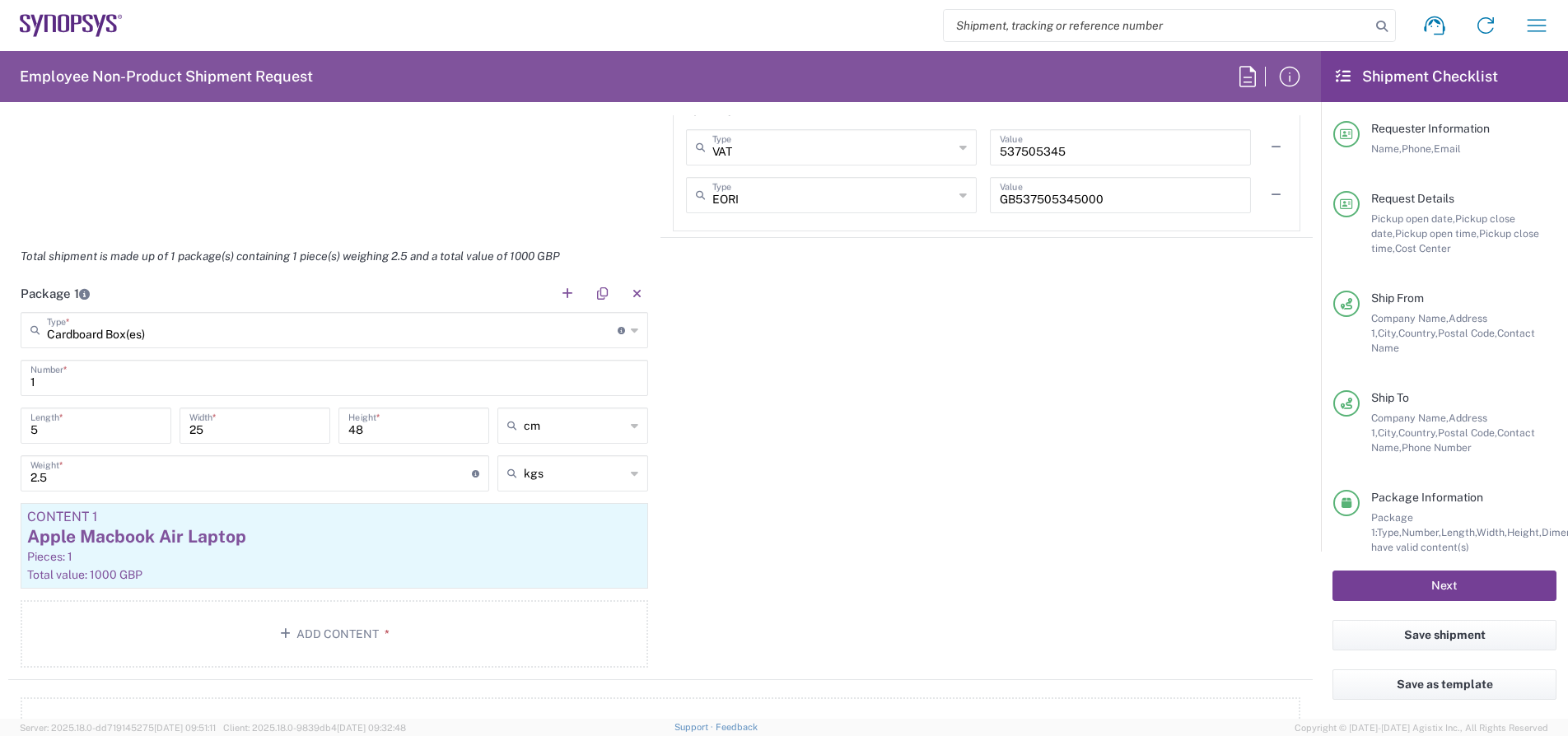
click at [1402, 584] on button "Next" at bounding box center [1444, 586] width 224 height 30
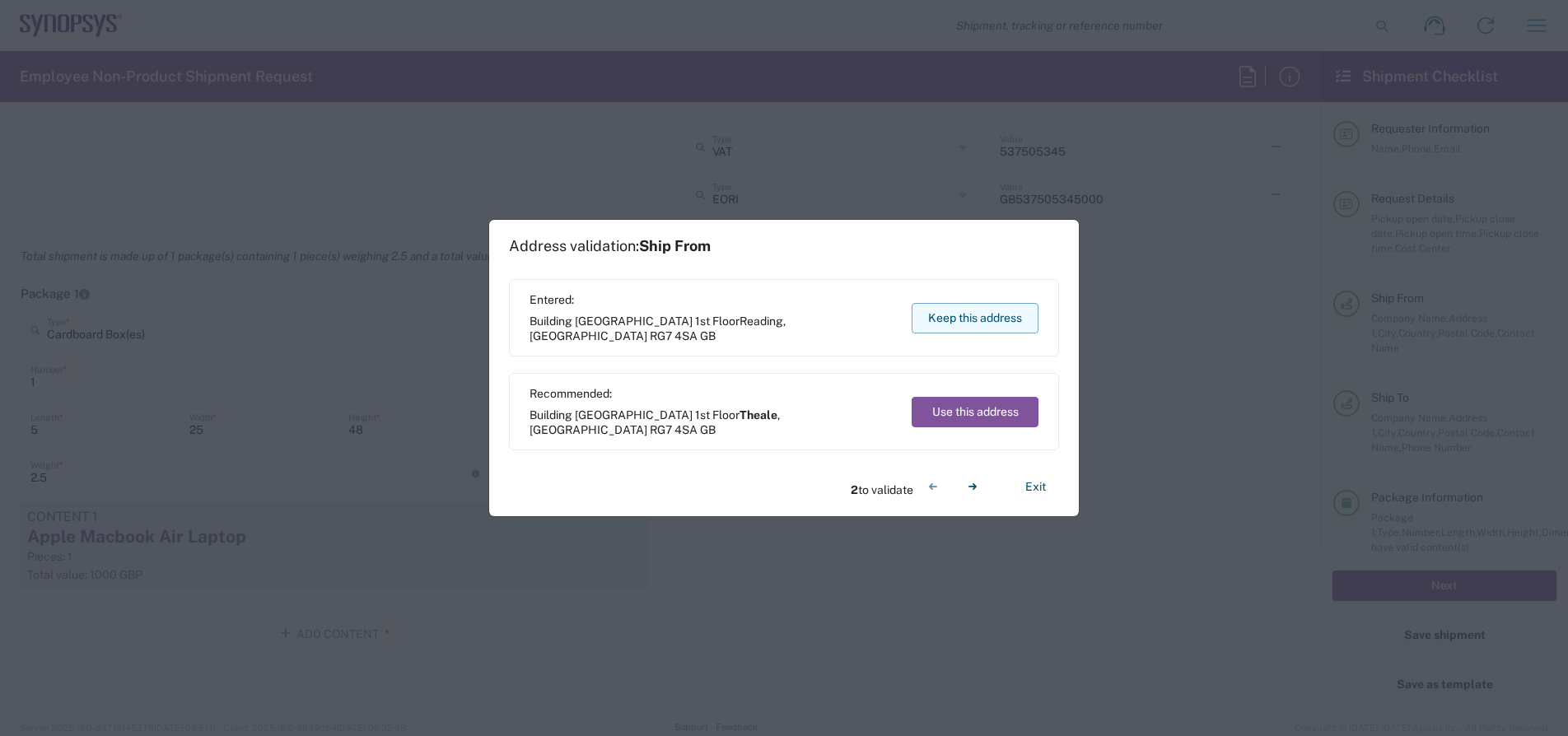
click at [948, 326] on button "Keep this address" at bounding box center [975, 318] width 127 height 30
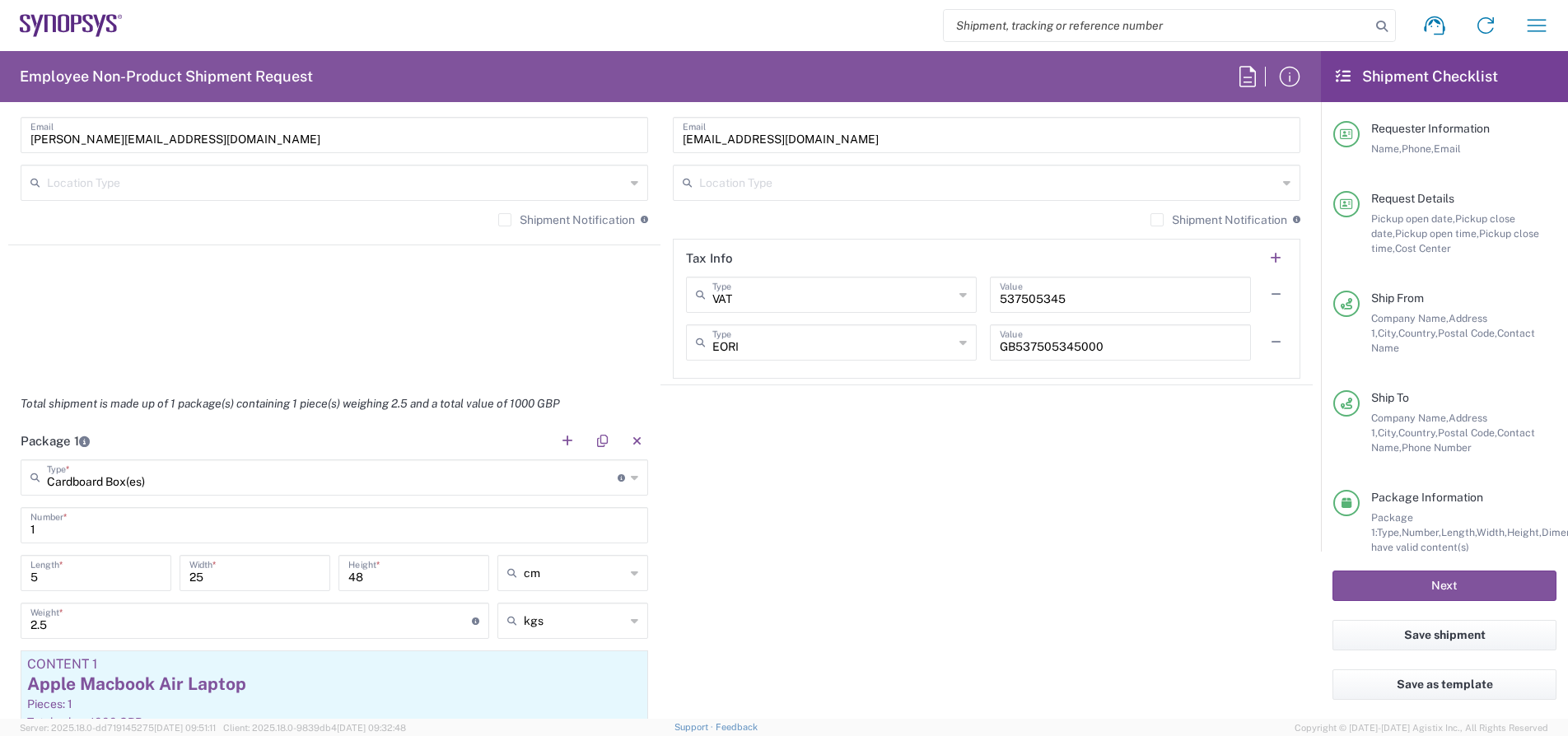
scroll to position [1077, 0]
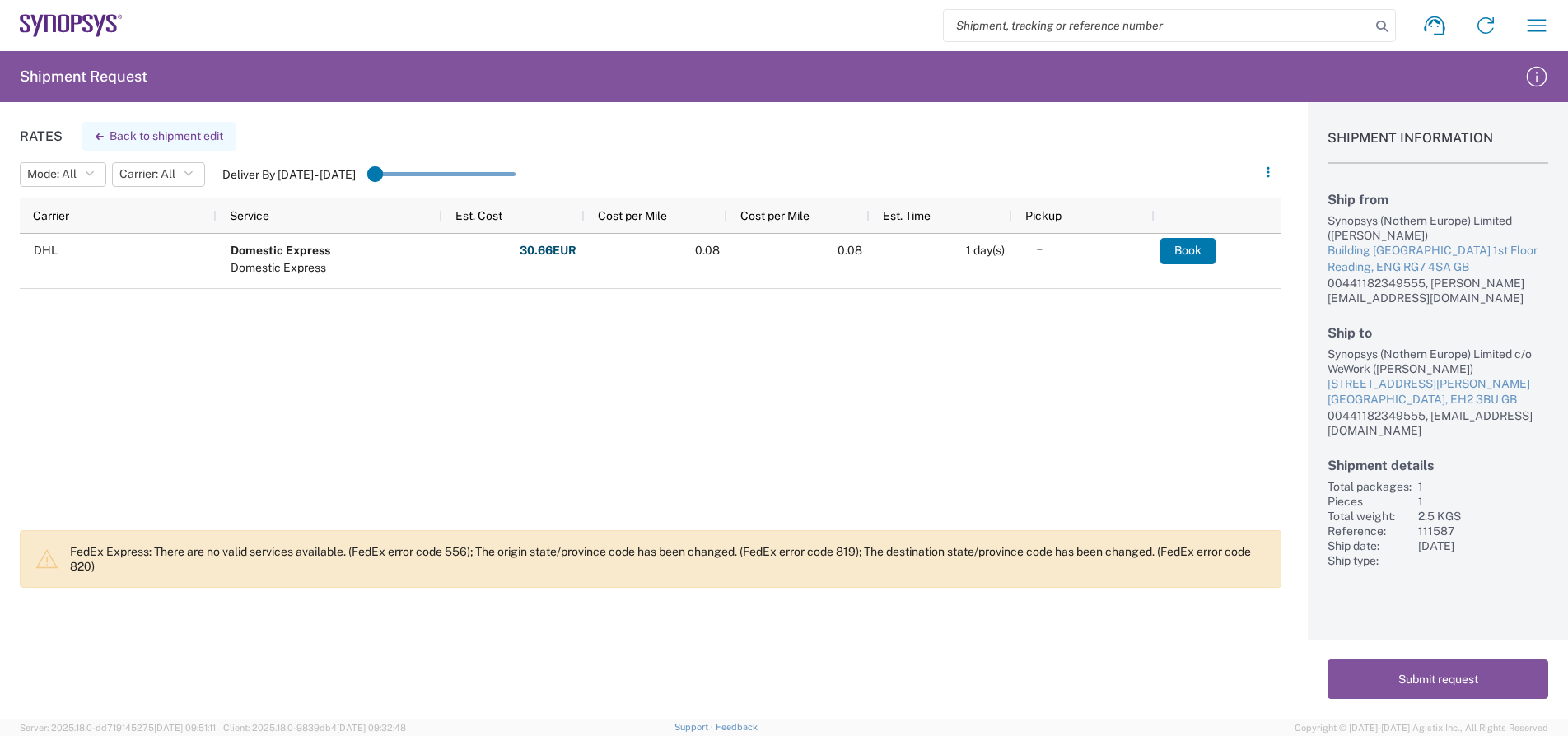
click at [169, 140] on button "Back to shipment edit" at bounding box center [159, 136] width 154 height 29
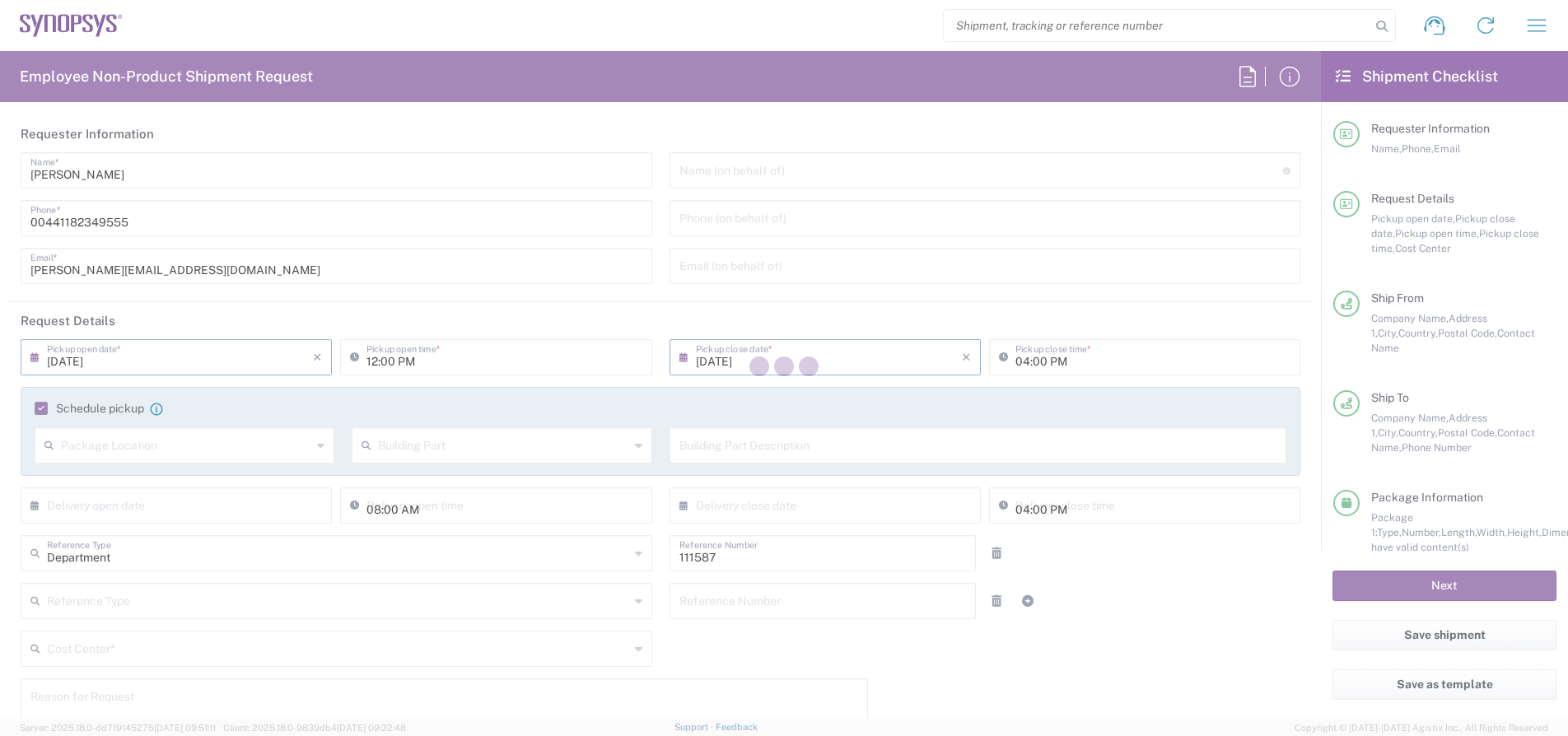
type input "GB02, CIO, IT, ESS18 111587"
type input "[GEOGRAPHIC_DATA]"
type input "Cardboard Box(es)"
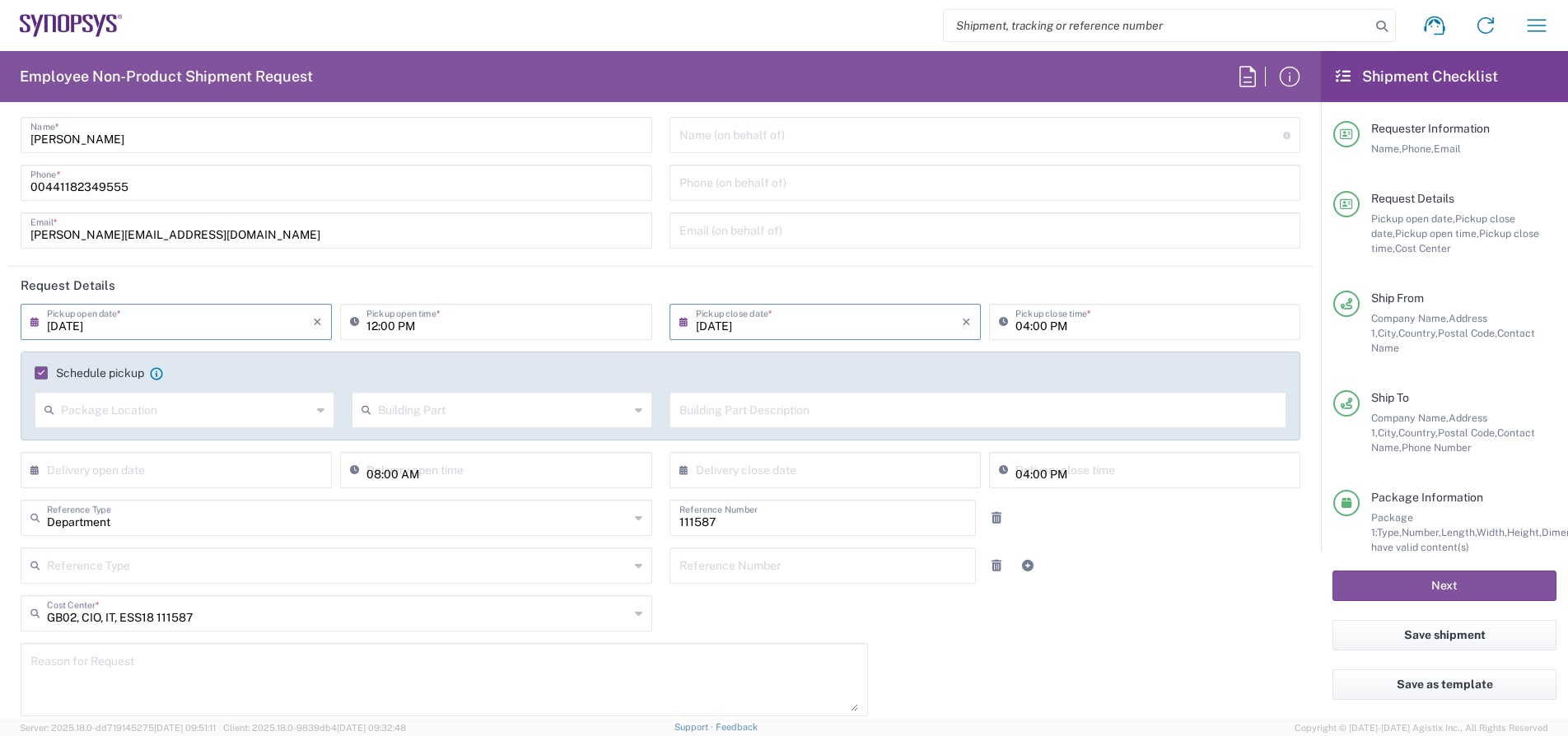
scroll to position [36, 0]
click at [584, 357] on div "Schedule pickup When scheduling a pickup please be sure to meet the following c…" at bounding box center [660, 395] width 1279 height 89
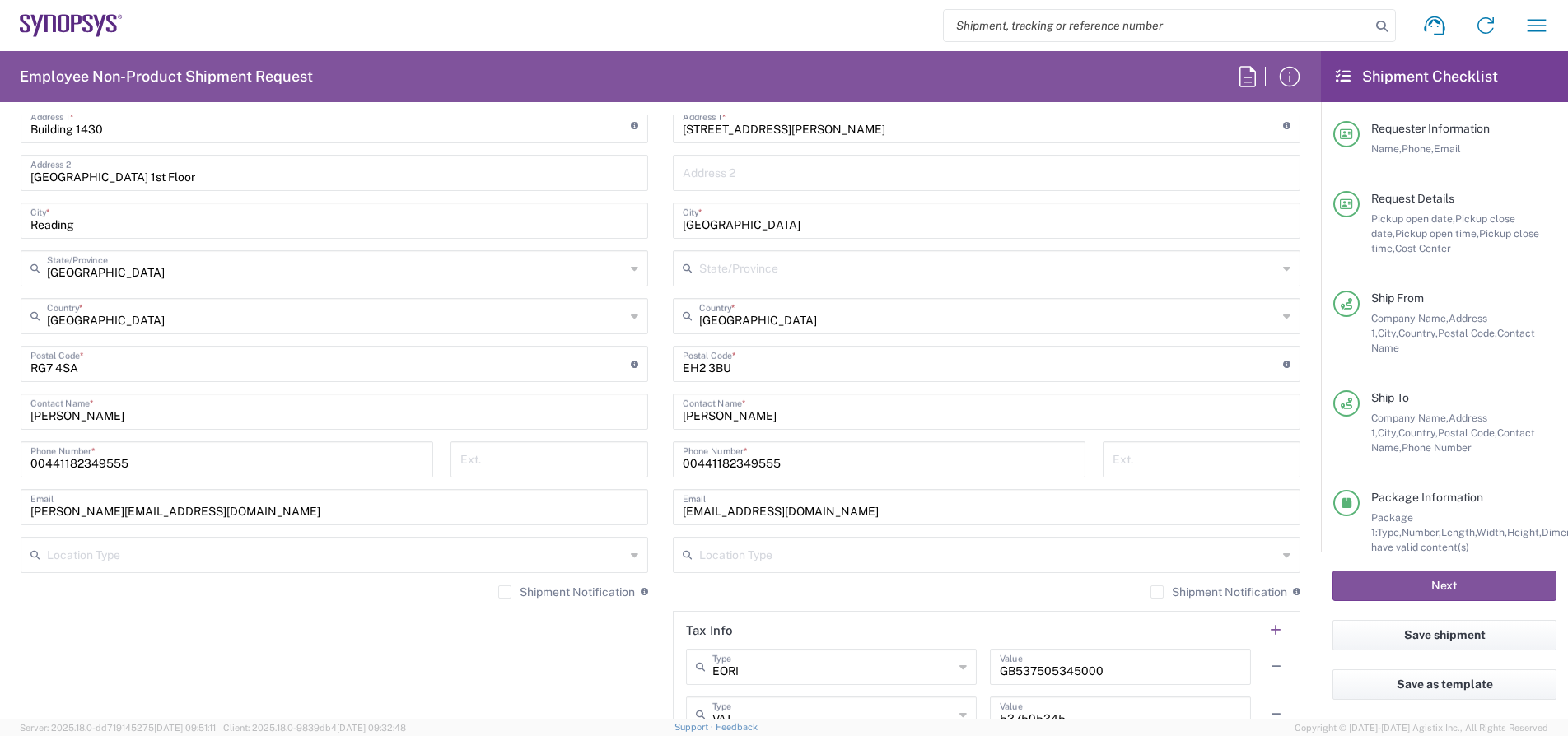
scroll to position [1503, 0]
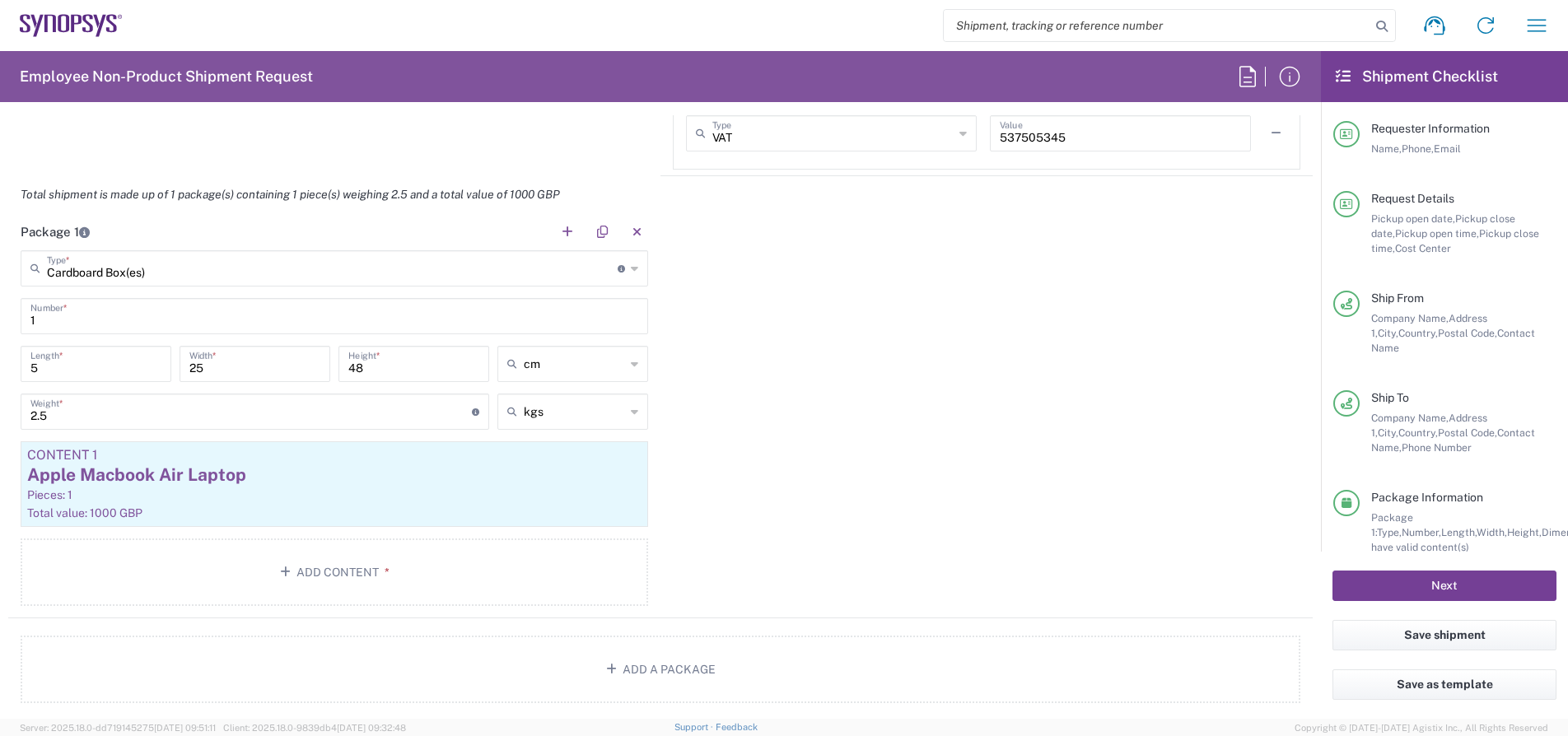
click at [1393, 578] on button "Next" at bounding box center [1444, 586] width 224 height 30
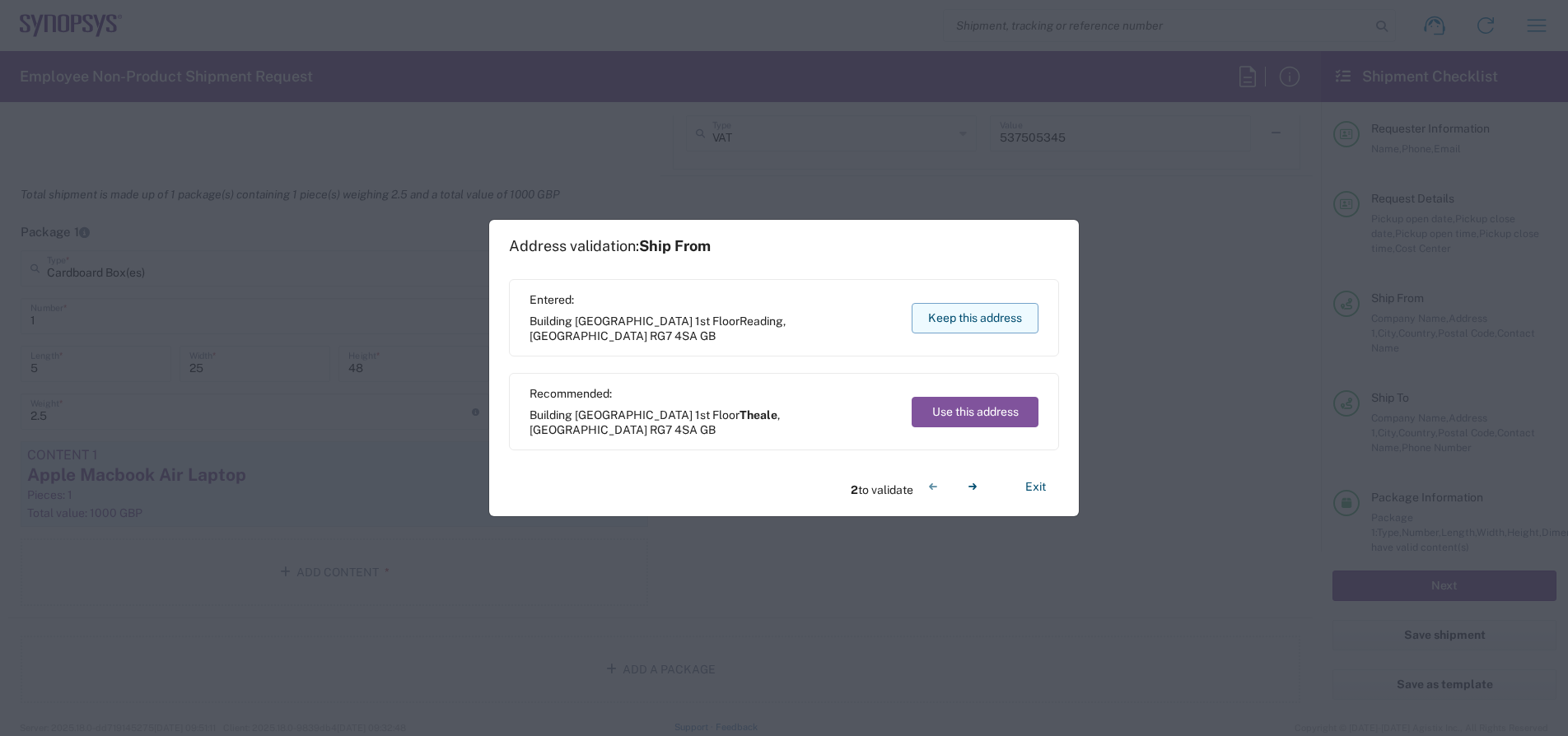
click at [982, 328] on button "Keep this address" at bounding box center [975, 318] width 127 height 30
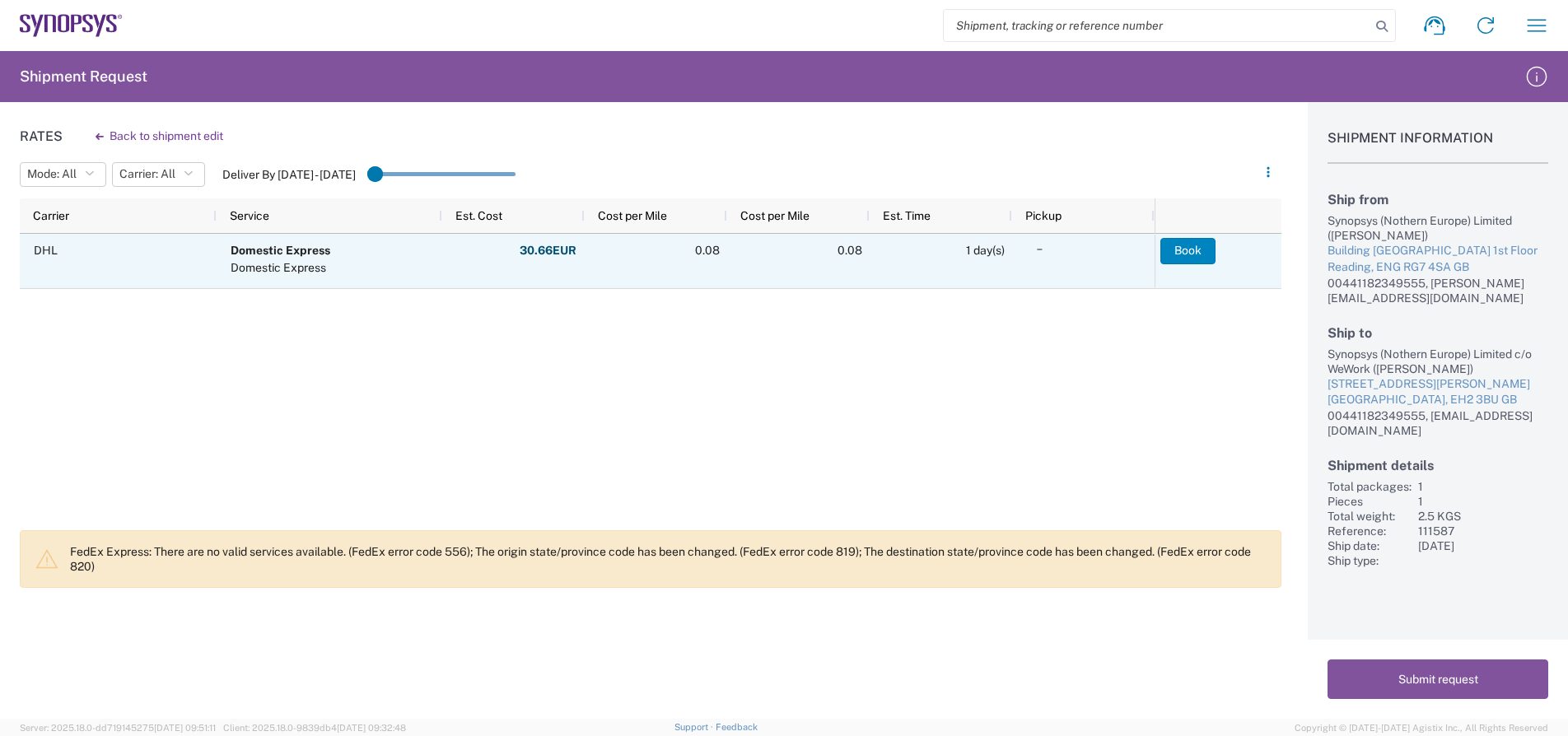
click at [1197, 259] on button "Book" at bounding box center [1187, 251] width 55 height 27
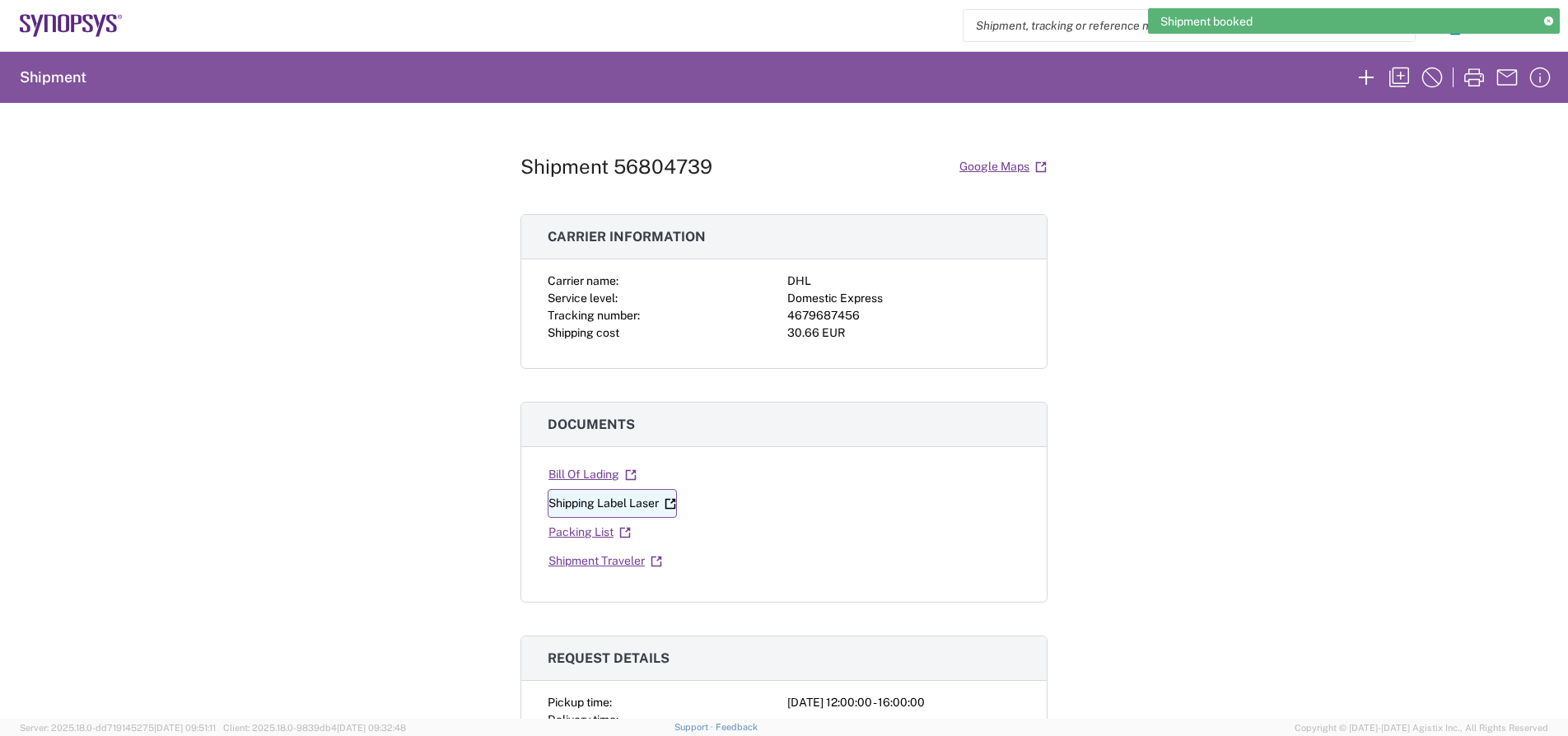
click at [604, 499] on link "Shipping Label Laser" at bounding box center [612, 504] width 129 height 29
